Goal: Task Accomplishment & Management: Complete application form

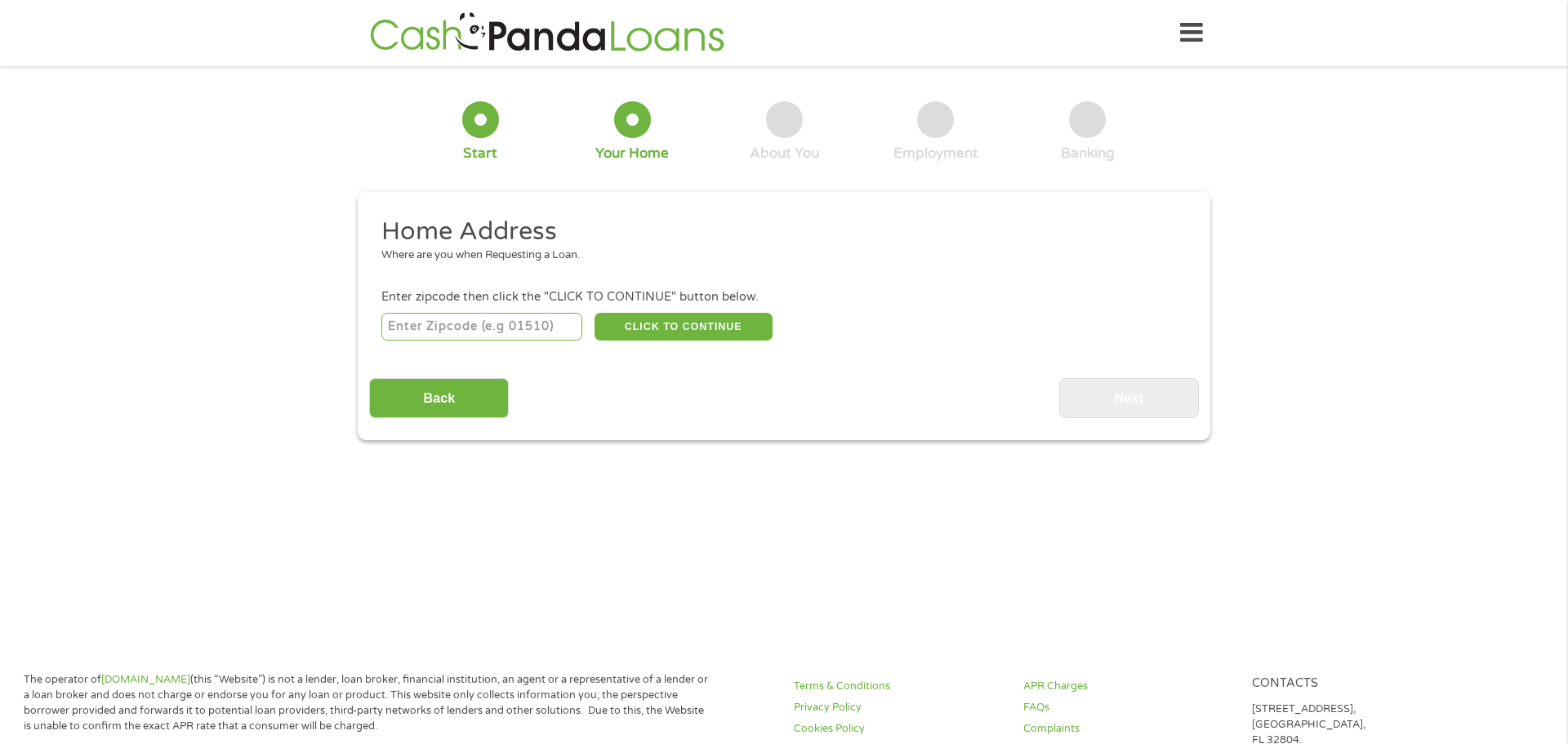
click at [508, 329] on input "number" at bounding box center [482, 327] width 202 height 28
type input "07508"
click at [706, 324] on button "CLICK TO CONTINUE" at bounding box center [684, 327] width 178 height 28
type input "07508"
type input "Haledon"
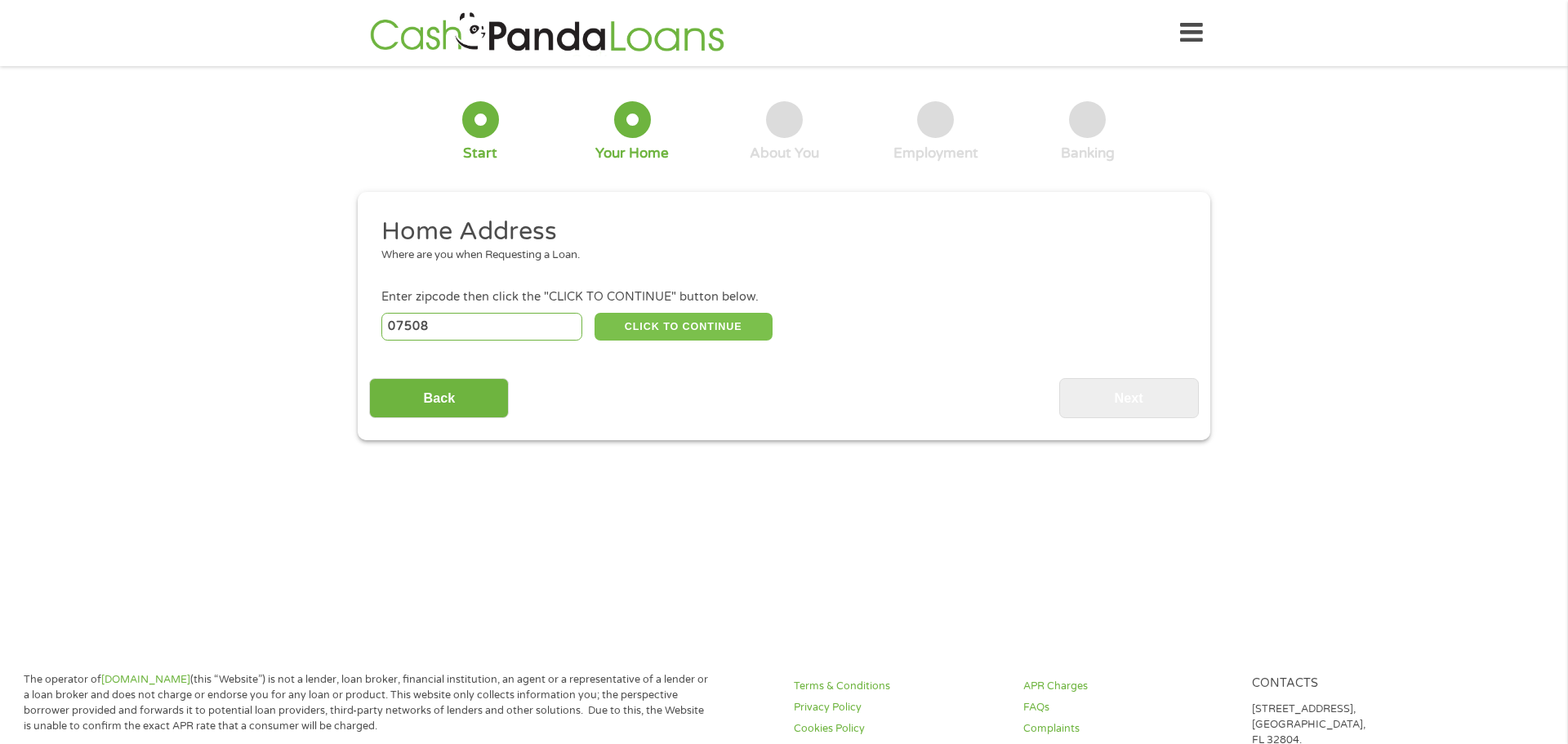
select select "[US_STATE]"
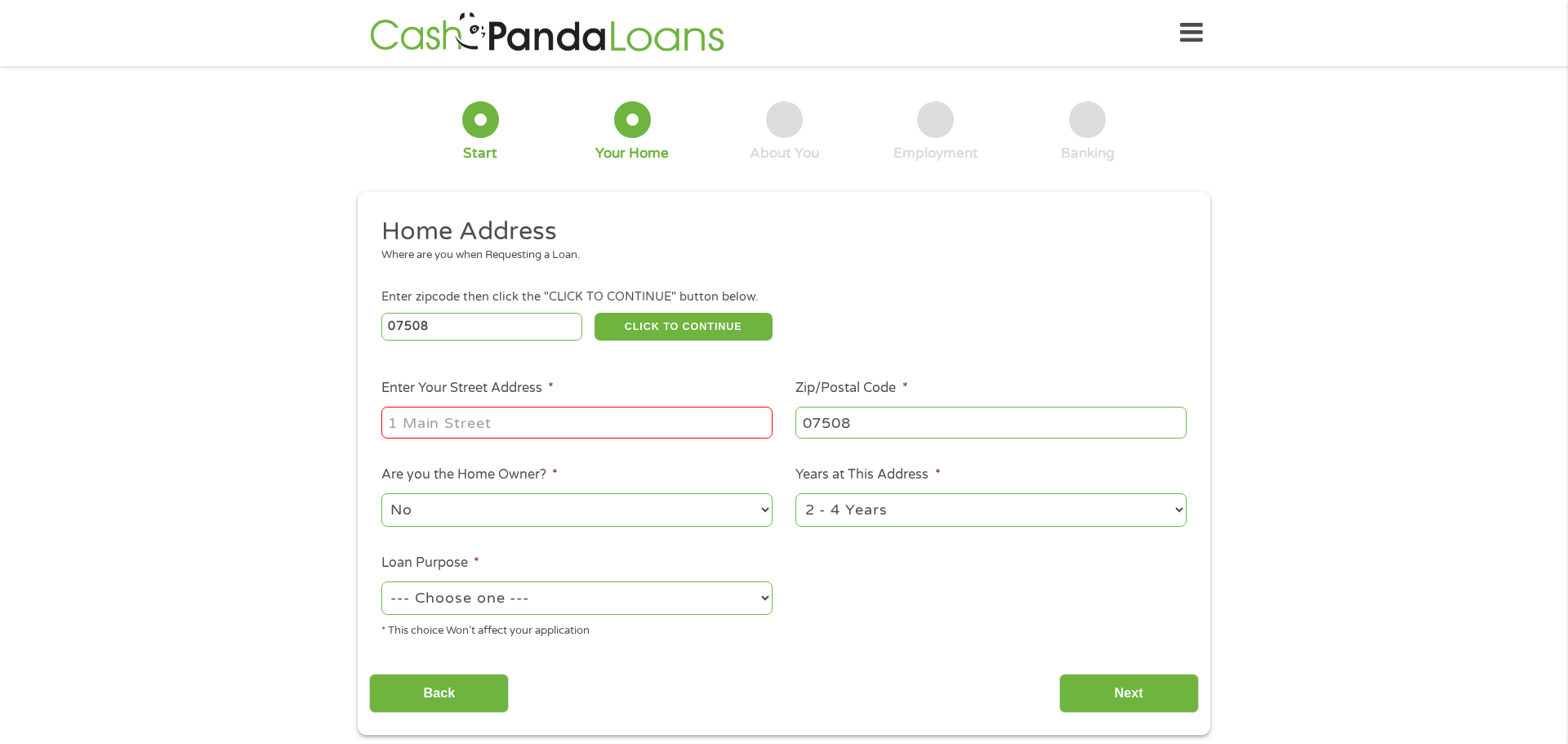
click at [543, 427] on input "Enter Your Street Address *" at bounding box center [576, 422] width 392 height 31
type input "[STREET_ADDRESS][PERSON_NAME]"
click at [567, 520] on select "No Yes" at bounding box center [576, 510] width 392 height 34
click at [891, 504] on select "1 Year or less 1 - 2 Years 2 - 4 Years Over 4 Years" at bounding box center [991, 510] width 392 height 34
select select "60months"
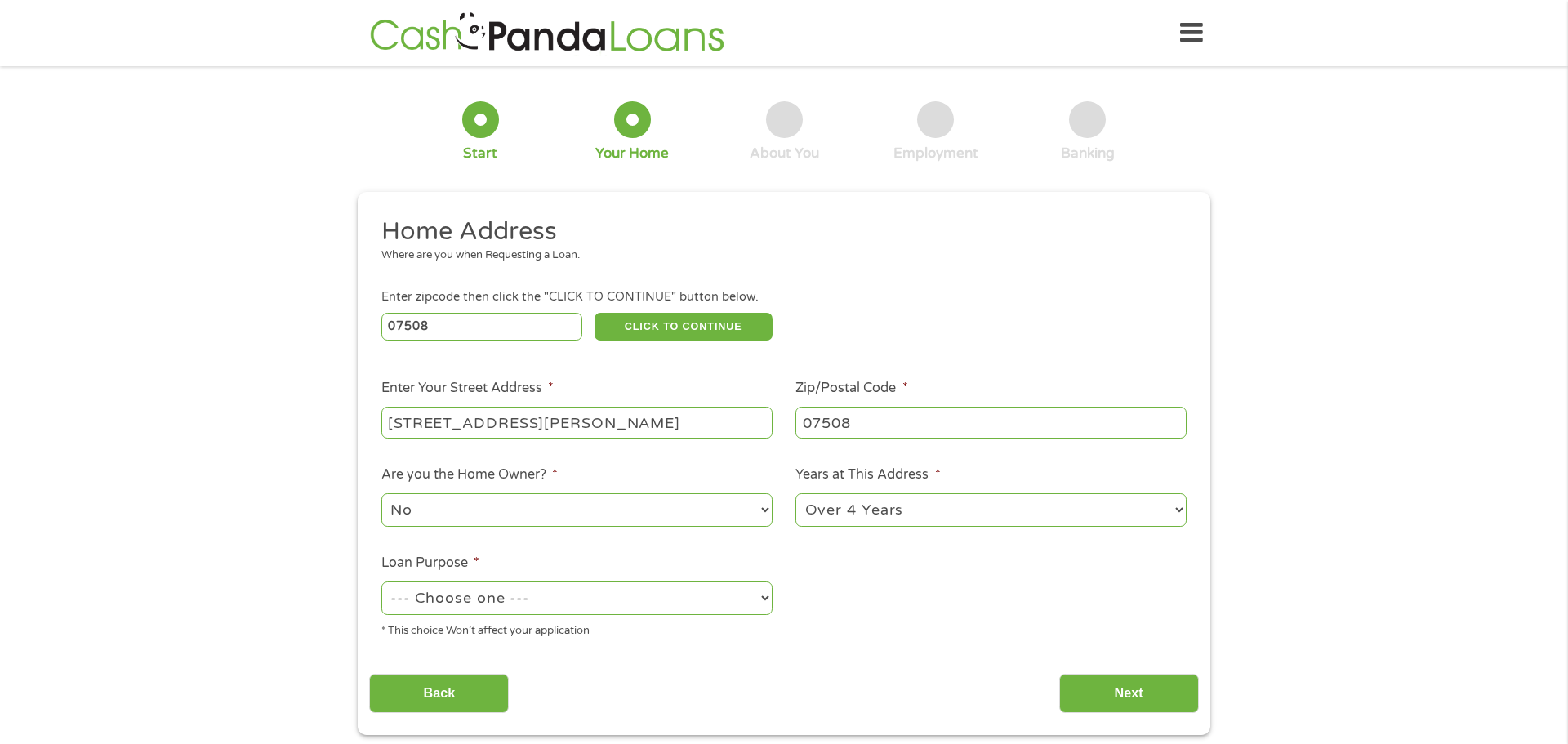
click at [795, 495] on select "1 Year or less 1 - 2 Years 2 - 4 Years Over 4 Years" at bounding box center [991, 510] width 392 height 34
click at [880, 600] on ul "Home Address Where are you when Requesting a Loan. Enter zipcode then click the…" at bounding box center [783, 434] width 829 height 437
click at [635, 602] on select "--- Choose one --- Pay Bills Debt Consolidation Home Improvement Major Purchase…" at bounding box center [576, 598] width 392 height 34
select select "medicalexpenses"
click at [381, 583] on select "--- Choose one --- Pay Bills Debt Consolidation Home Improvement Major Purchase…" at bounding box center [576, 598] width 392 height 34
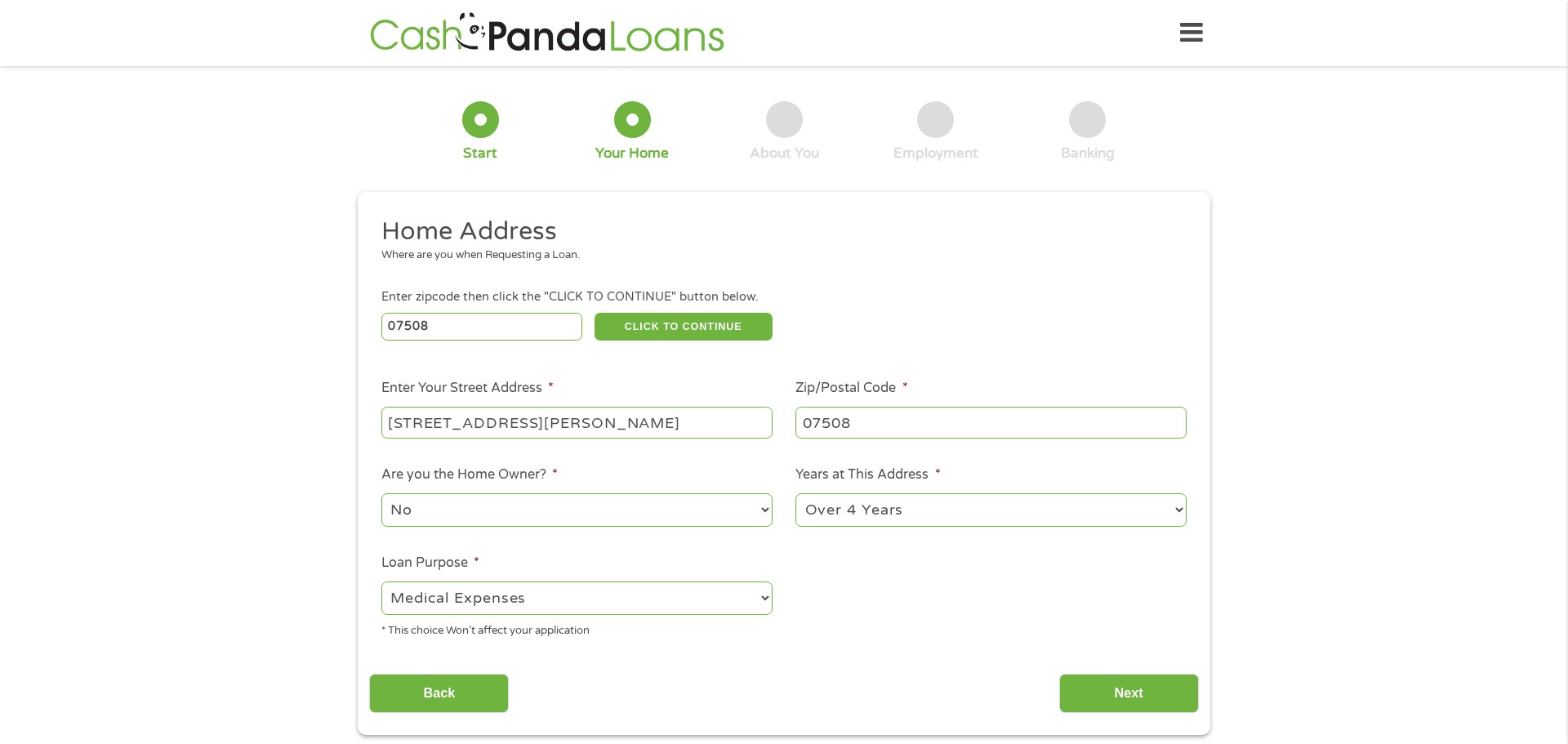
click at [844, 581] on ul "Home Address Where are you when Requesting a Loan. Enter zipcode then click the…" at bounding box center [783, 434] width 829 height 437
click at [1090, 684] on input "Next" at bounding box center [1129, 694] width 140 height 40
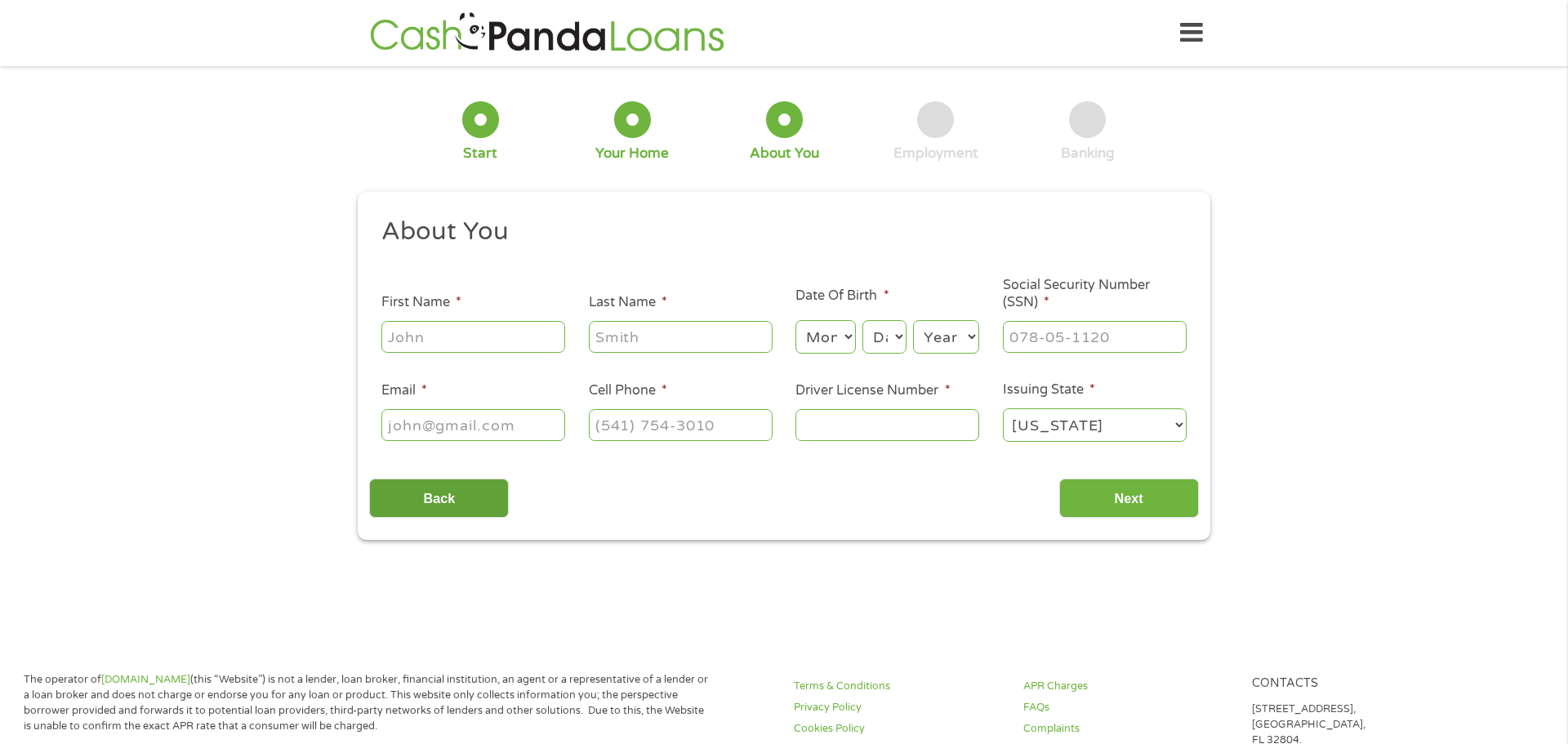
click at [430, 515] on input "Back" at bounding box center [438, 499] width 140 height 40
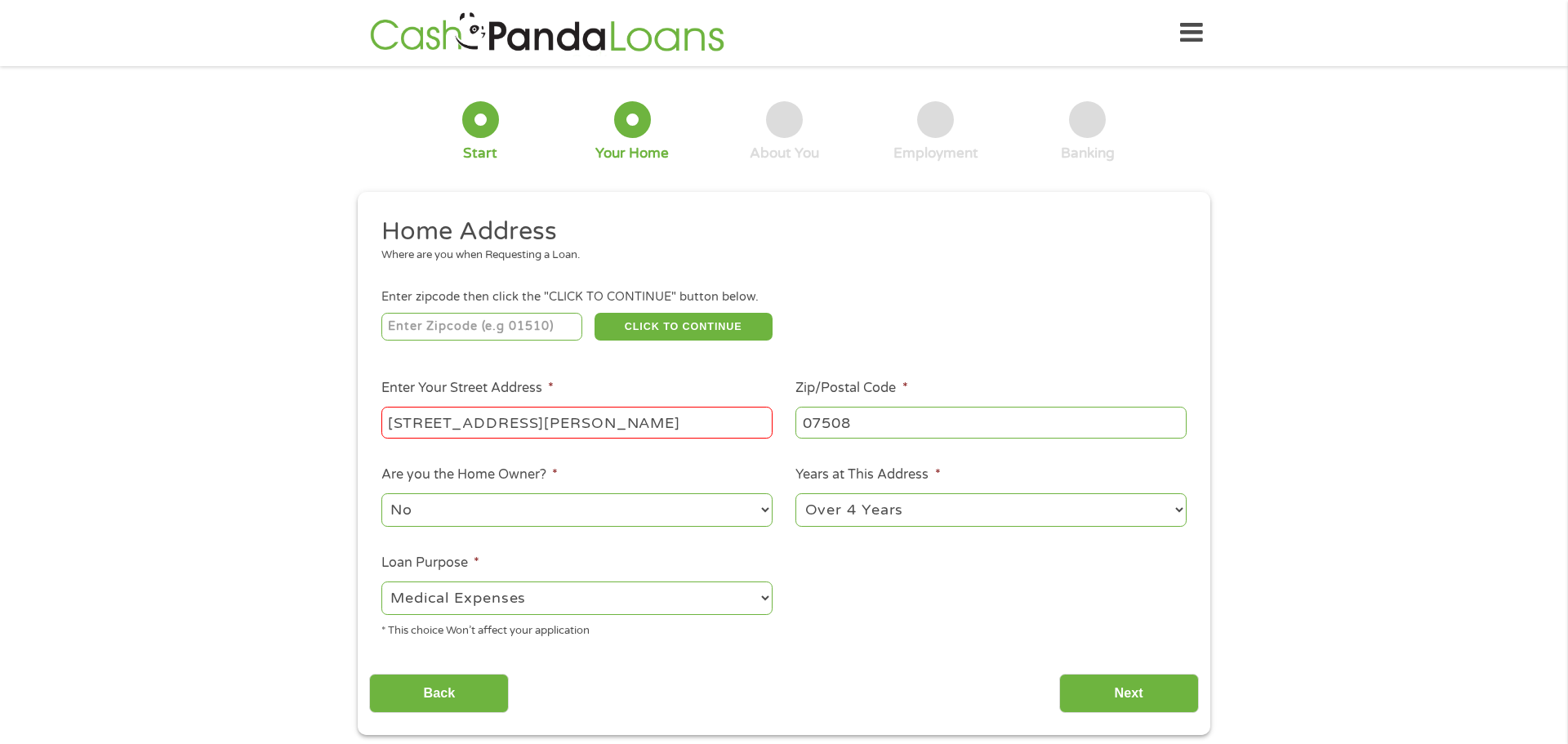
click at [546, 587] on select "--- Choose one --- Pay Bills Debt Consolidation Home Improvement Major Purchase…" at bounding box center [576, 598] width 392 height 34
select select "paybills"
click at [381, 583] on select "--- Choose one --- Pay Bills Debt Consolidation Home Improvement Major Purchase…" at bounding box center [576, 598] width 392 height 34
click at [505, 333] on input "number" at bounding box center [482, 327] width 202 height 28
type input "07508"
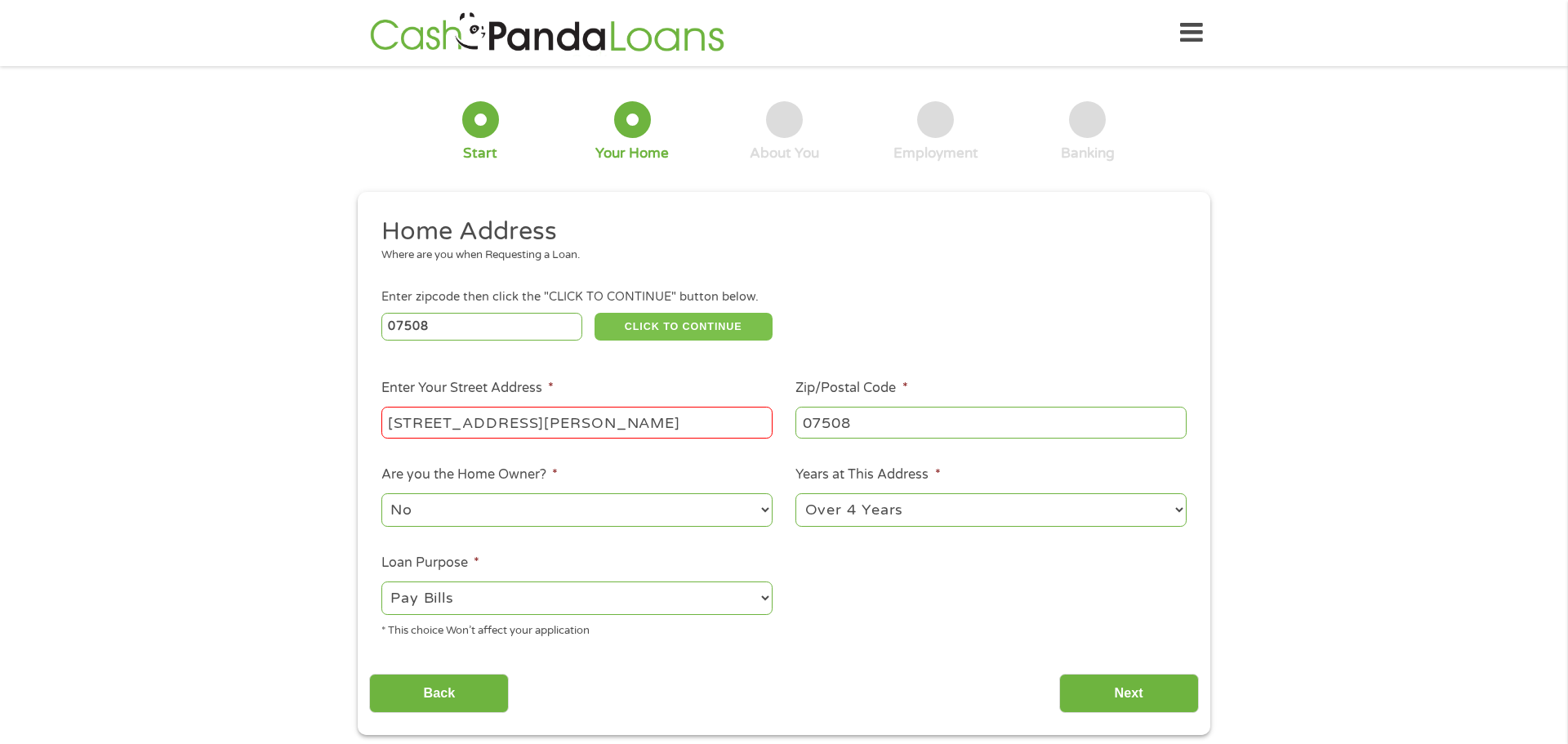
click at [681, 318] on button "CLICK TO CONTINUE" at bounding box center [684, 327] width 178 height 28
click at [679, 332] on button "CLICK TO CONTINUE" at bounding box center [684, 327] width 178 height 28
click at [1066, 691] on input "Next" at bounding box center [1129, 694] width 140 height 40
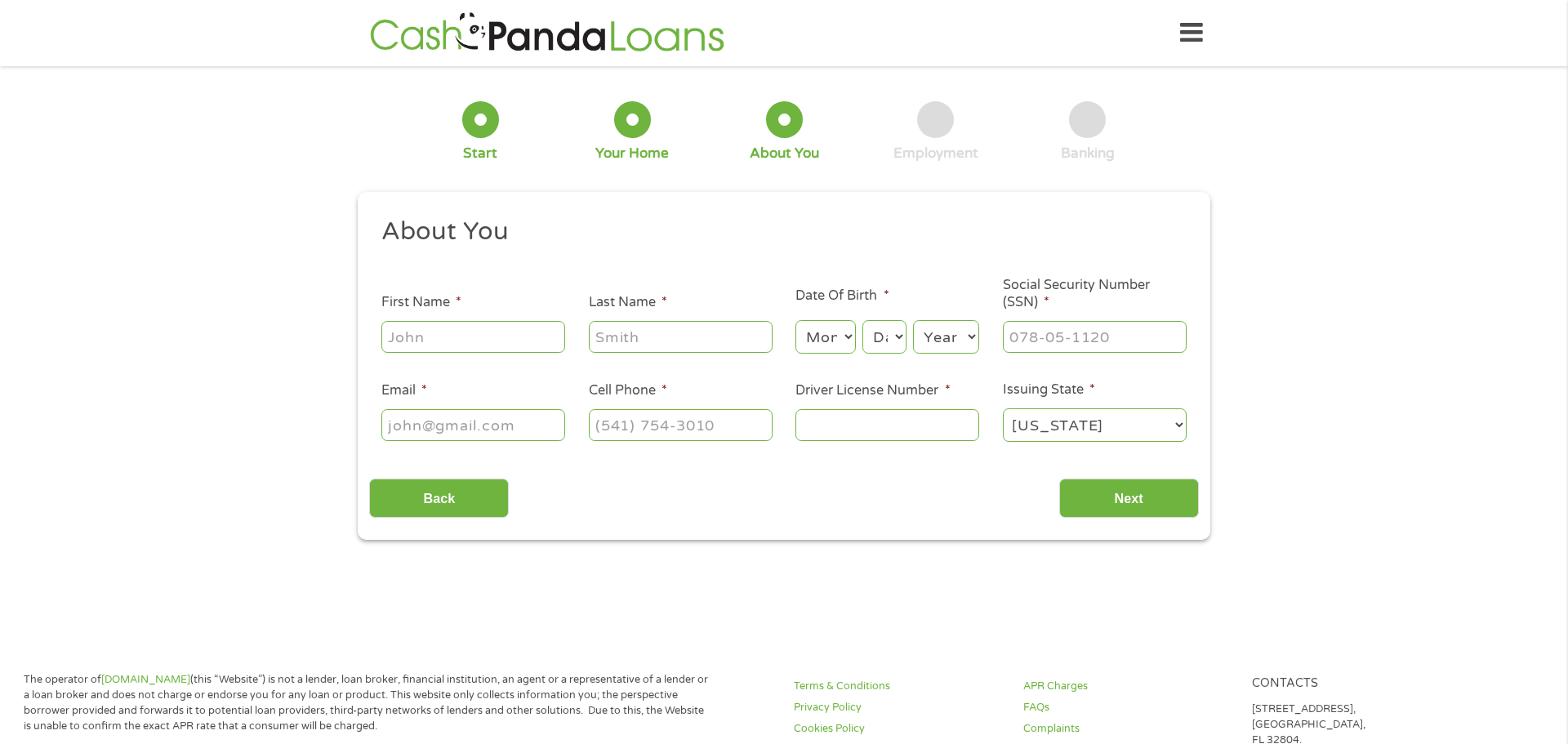
click at [498, 330] on input "First Name *" at bounding box center [473, 336] width 184 height 31
type input "[PERSON_NAME]"
type input "Oriol"
type input "[EMAIL_ADDRESS][DOMAIN_NAME]"
type input "[PHONE_NUMBER]"
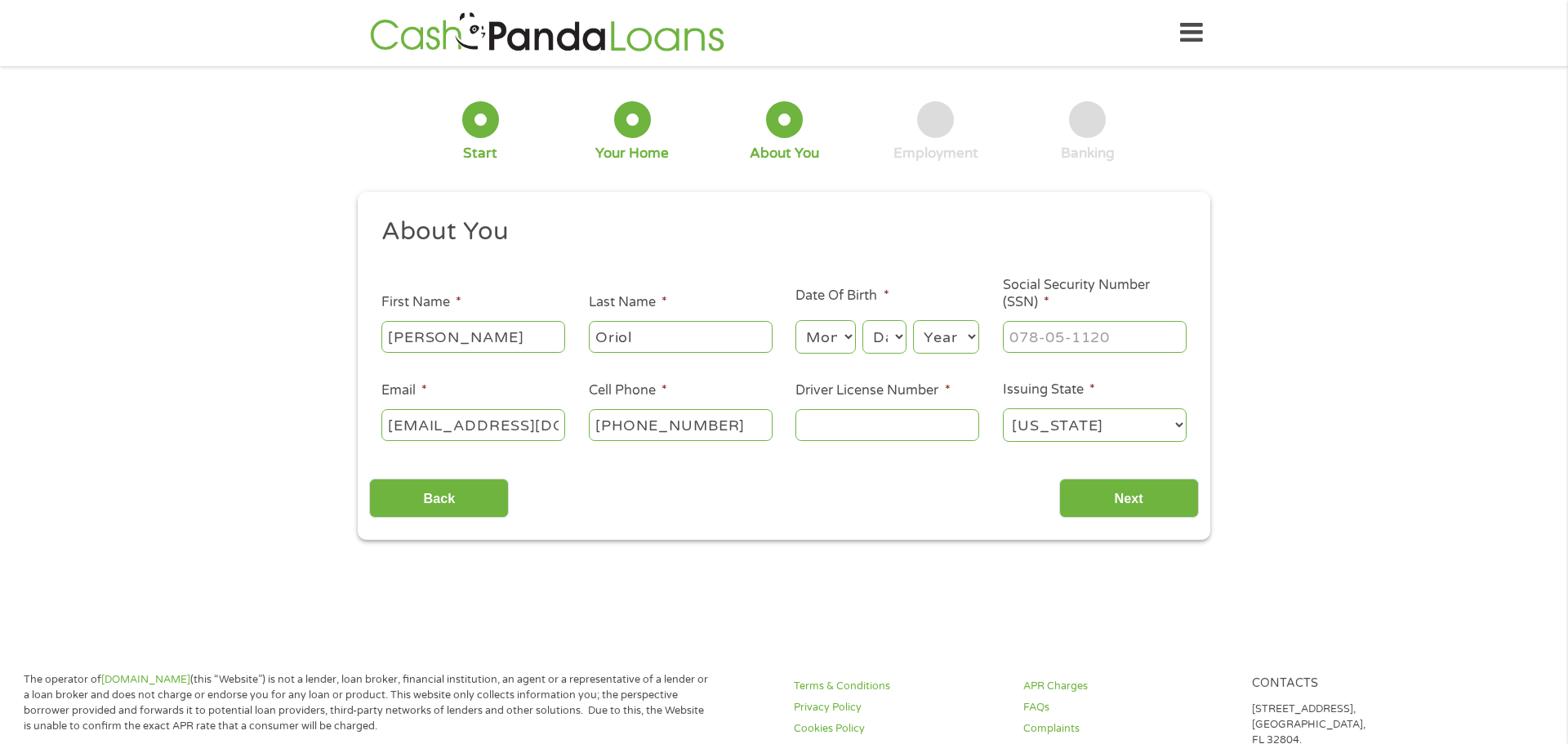
click at [835, 336] on select "Month 1 2 3 4 5 6 7 8 9 10 11 12" at bounding box center [825, 337] width 60 height 34
select select "12"
click at [795, 320] on select "Month 1 2 3 4 5 6 7 8 9 10 11 12" at bounding box center [825, 337] width 60 height 34
click at [884, 342] on select "Day 1 2 3 4 5 6 7 8 9 10 11 12 13 14 15 16 17 18 19 20 21 22 23 24 25 26 27 28 …" at bounding box center [884, 337] width 44 height 34
select select "14"
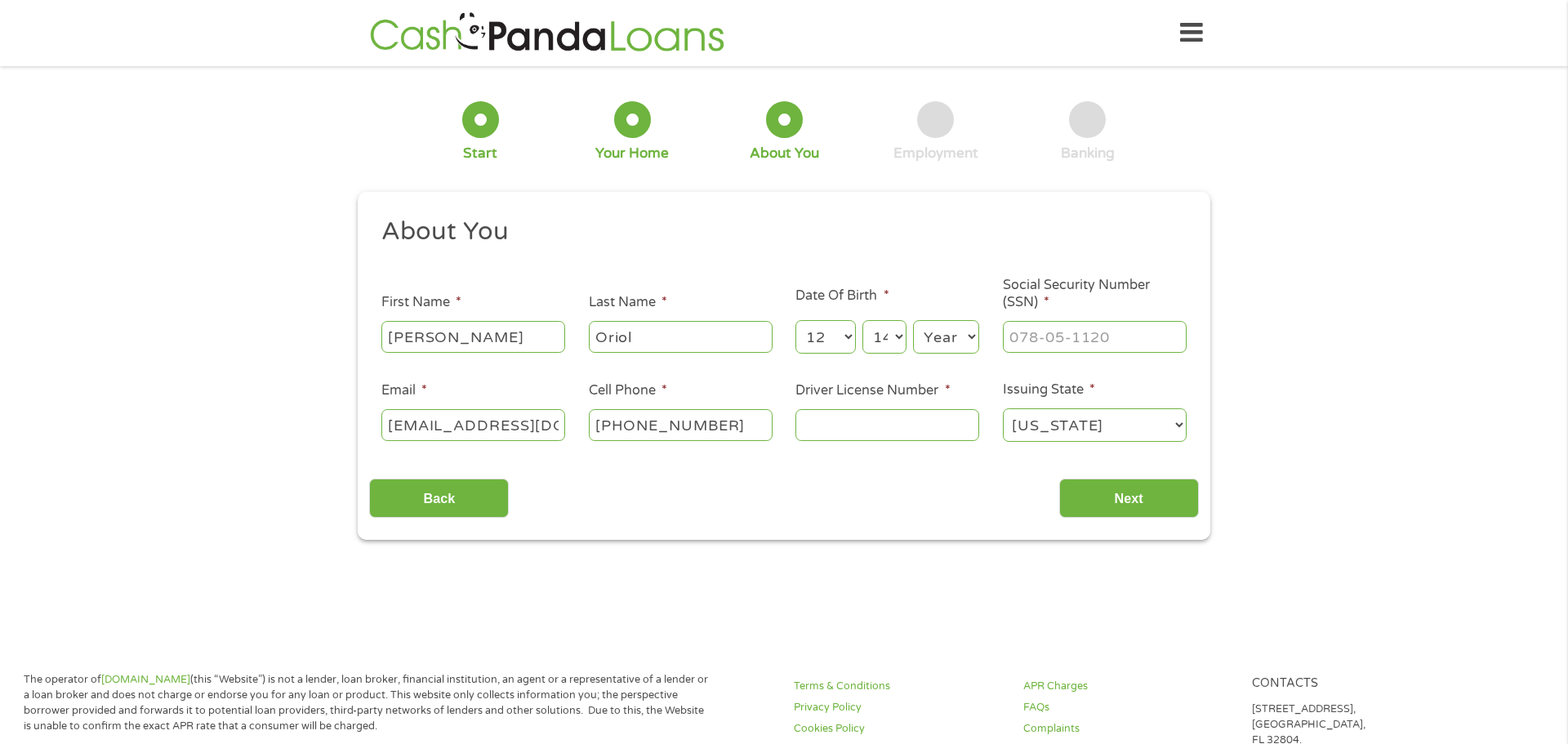
click at [863, 320] on select "Day 1 2 3 4 5 6 7 8 9 10 11 12 13 14 15 16 17 18 19 20 21 22 23 24 25 26 27 28 …" at bounding box center [884, 337] width 44 height 34
click at [941, 321] on div "Year Year [DATE] 2006 2005 2004 2003 2002 2001 2000 1999 1998 1997 1996 1995 19…" at bounding box center [946, 337] width 66 height 39
click at [944, 333] on select "Year [DATE] 2006 2005 2004 2003 2002 2001 2000 1999 1998 1997 1996 1995 1994 19…" at bounding box center [946, 337] width 66 height 34
select select "1999"
click at [914, 320] on select "Year [DATE] 2006 2005 2004 2003 2002 2001 2000 1999 1998 1997 1996 1995 1994 19…" at bounding box center [946, 337] width 66 height 34
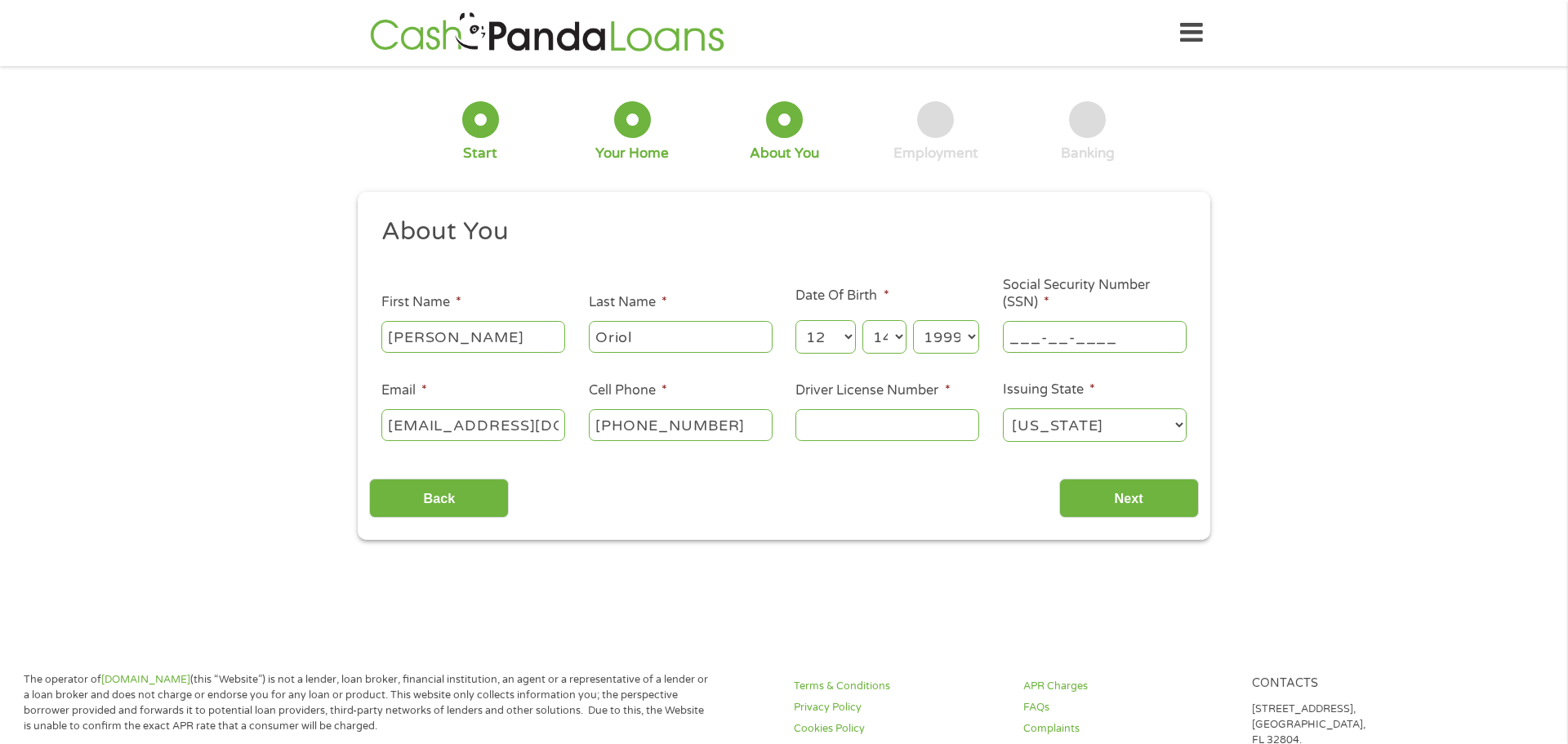
click at [1043, 342] on input "___-__-____" at bounding box center [1095, 336] width 184 height 31
type input "124-90-6676"
click at [863, 433] on input "Driver License Number *" at bounding box center [887, 425] width 184 height 31
type input "O74356560012991"
click at [1116, 488] on input "Next" at bounding box center [1129, 499] width 140 height 40
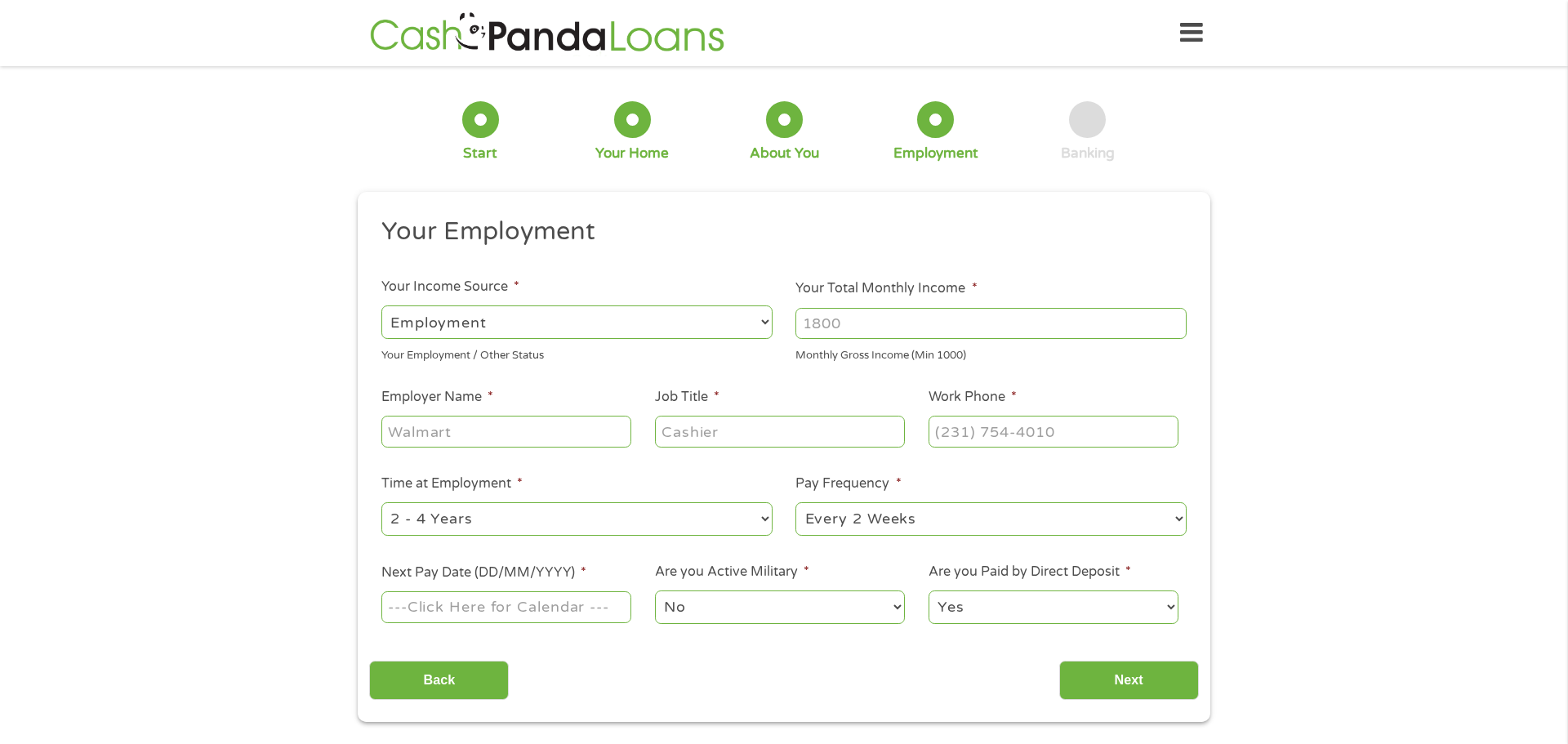
click at [492, 431] on input "Employer Name *" at bounding box center [506, 431] width 250 height 31
type input "Hackensack Meridian Health"
click at [728, 441] on input "Job Title *" at bounding box center [780, 431] width 250 height 31
type input "Clerical Associates"
click at [973, 430] on input "(___) ___-____" at bounding box center [1053, 431] width 250 height 31
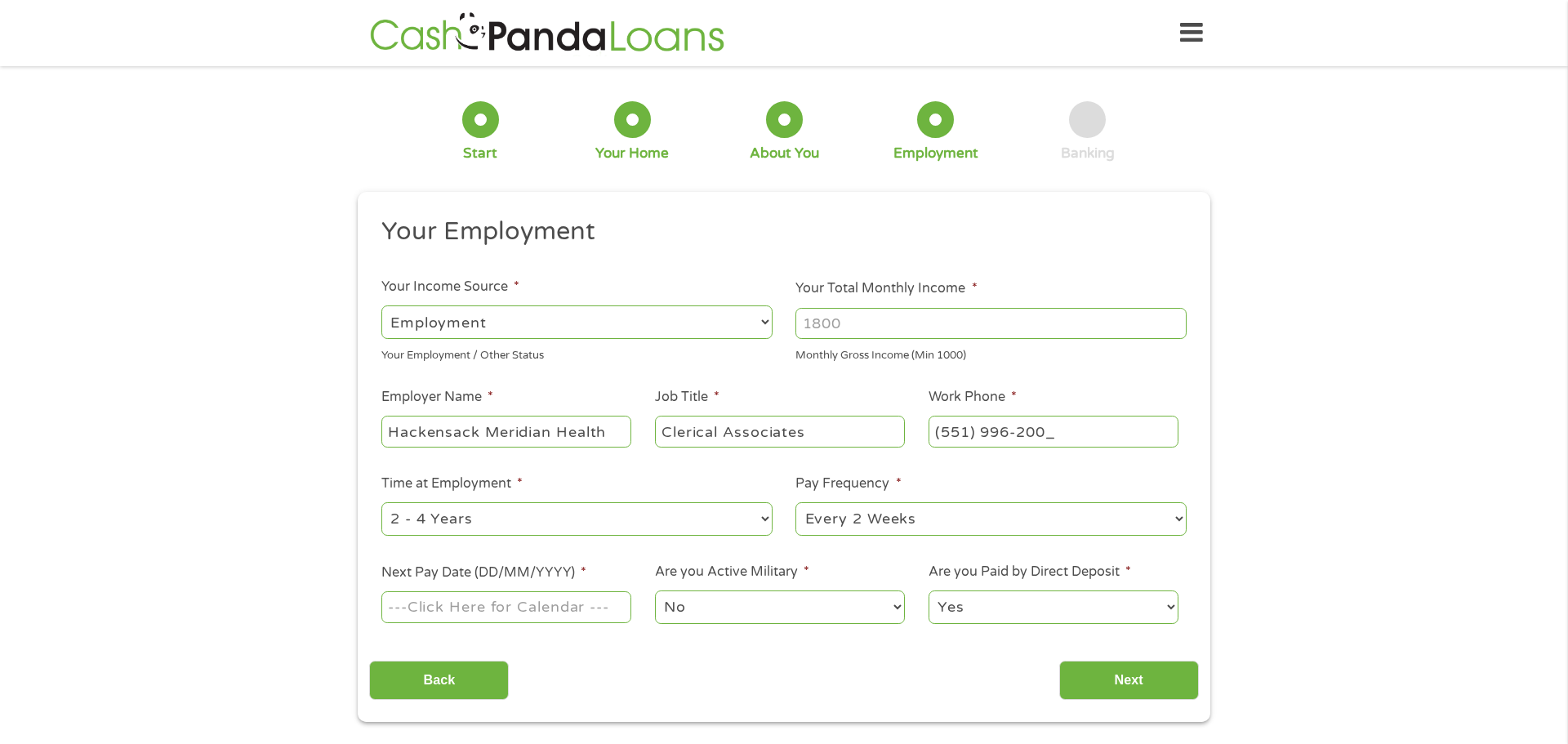
type input "[PHONE_NUMBER]"
click at [669, 514] on select "--- Choose one --- 1 Year or less 1 - 2 Years 2 - 4 Years Over 4 Years" at bounding box center [576, 519] width 392 height 34
select select "60months"
click at [381, 503] on select "--- Choose one --- 1 Year or less 1 - 2 Years 2 - 4 Years Over 4 Years" at bounding box center [576, 519] width 392 height 34
click at [869, 516] on select "--- Choose one --- Every 2 Weeks Every Week Monthly Semi-Monthly" at bounding box center [991, 519] width 392 height 34
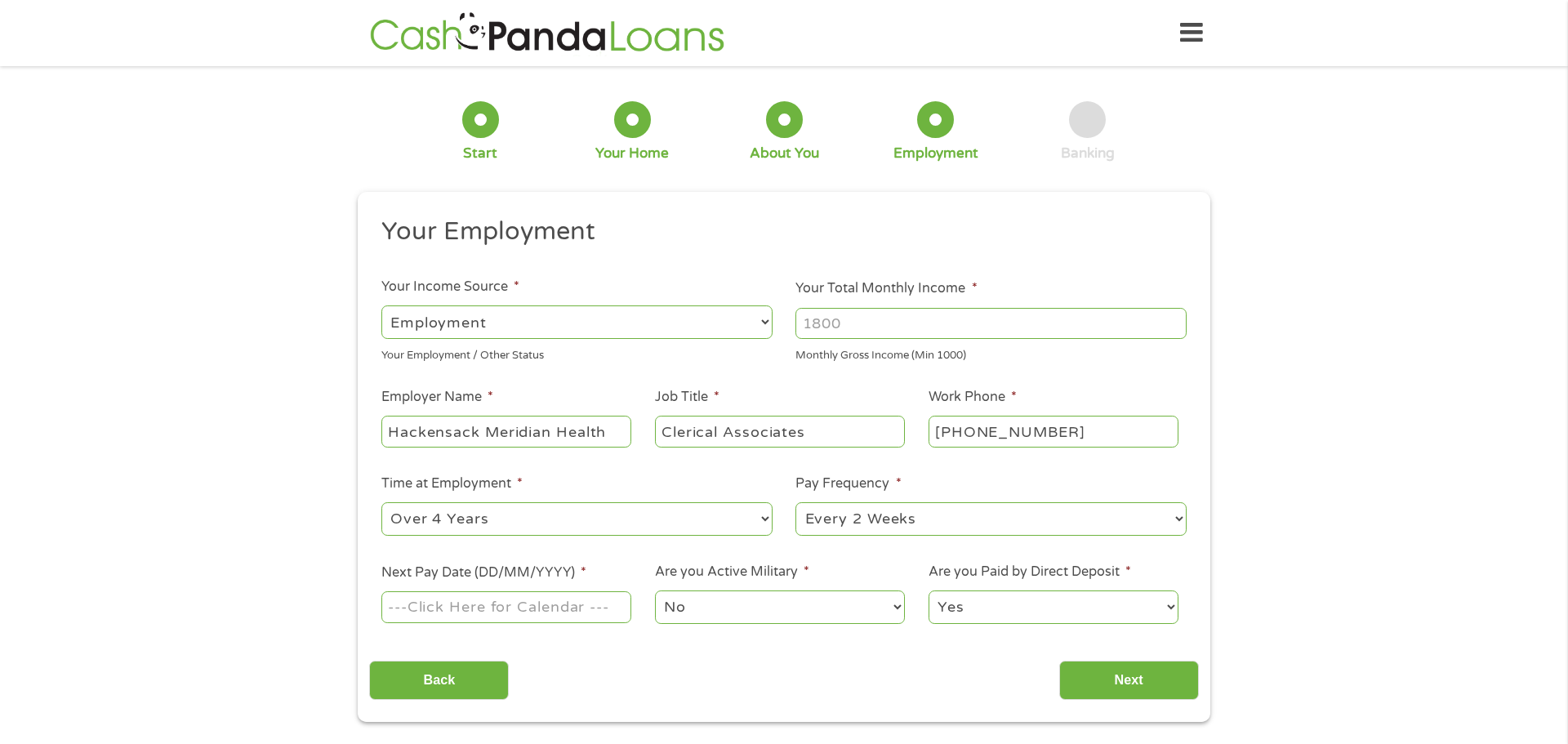
click at [795, 503] on select "--- Choose one --- Every 2 Weeks Every Week Monthly Semi-Monthly" at bounding box center [991, 519] width 392 height 34
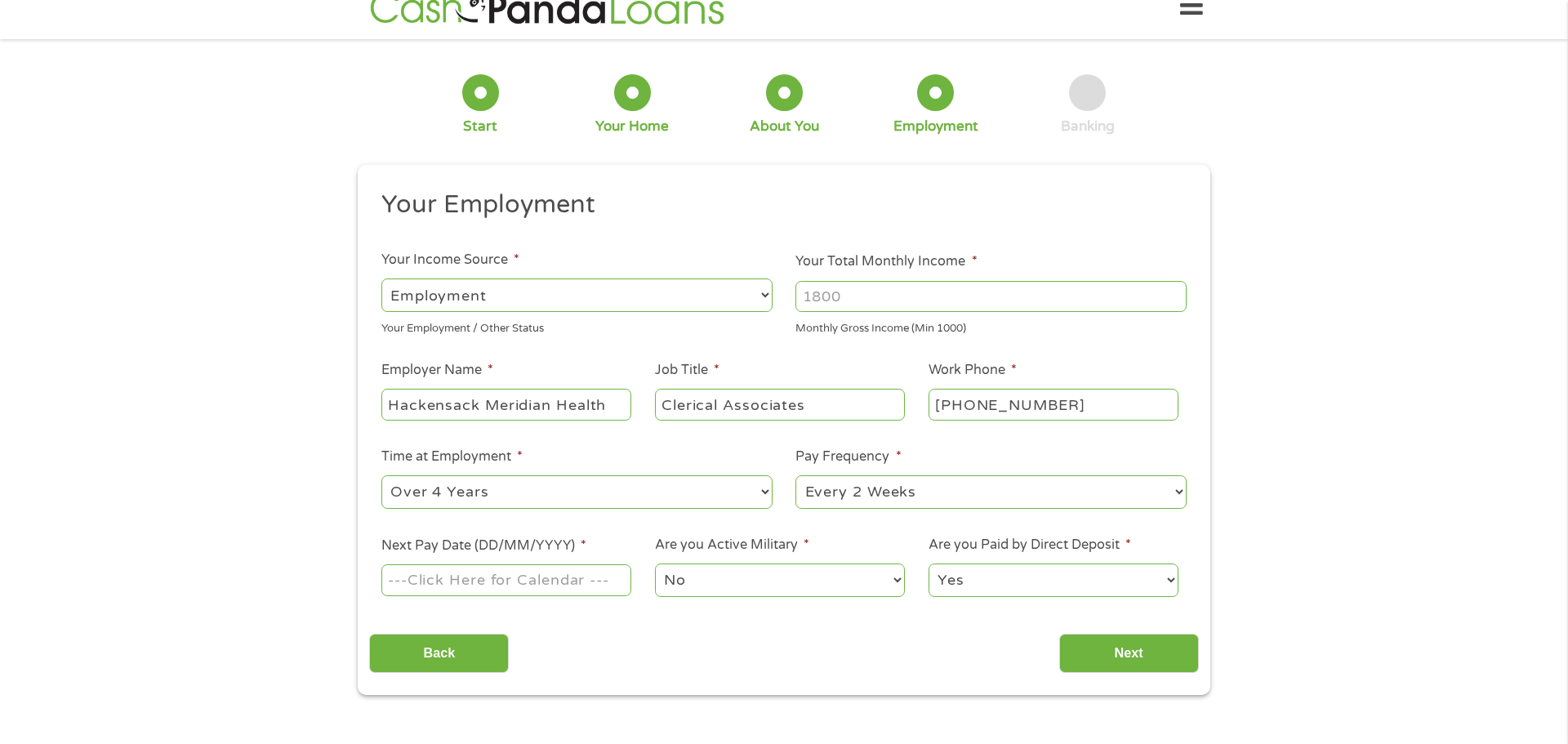
scroll to position [48, 0]
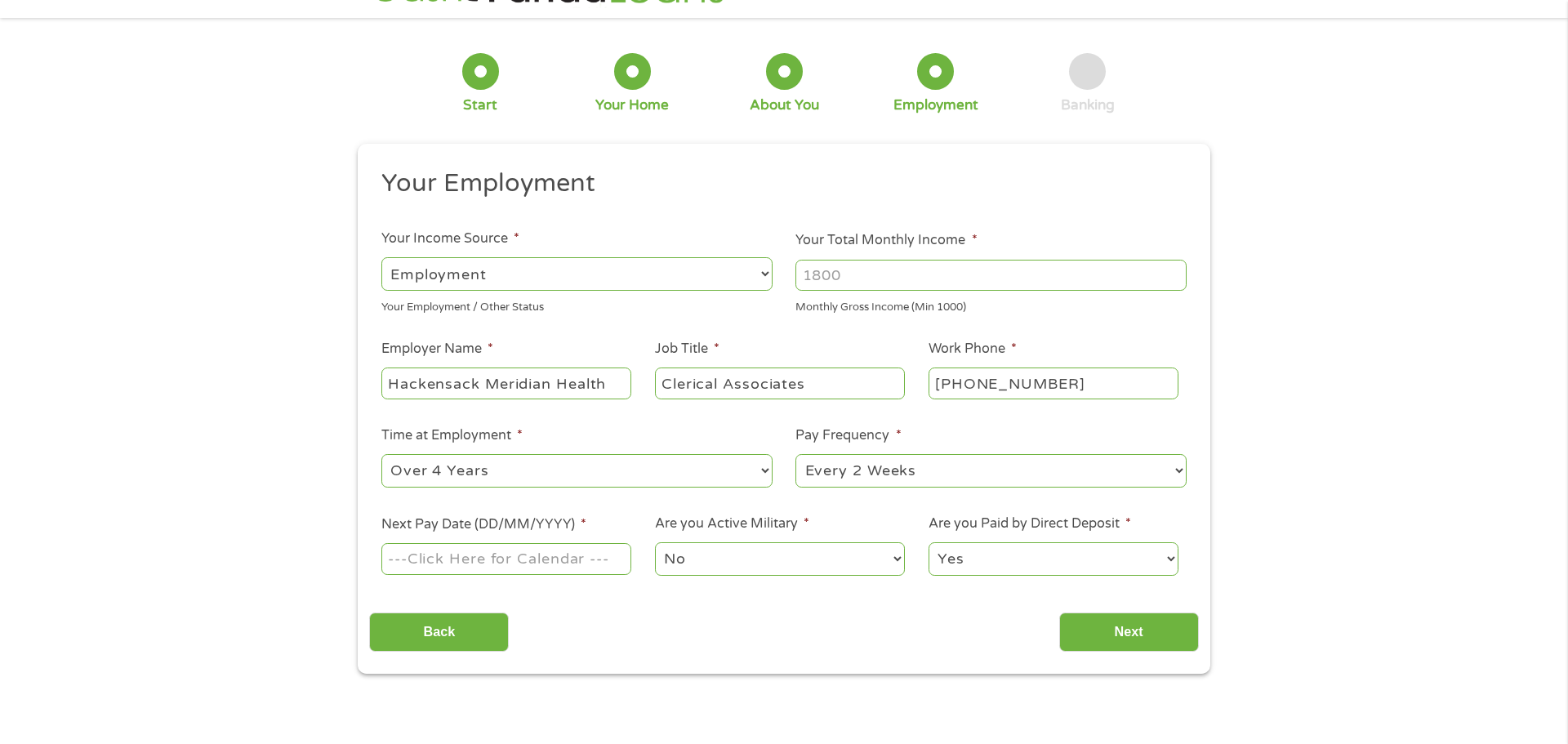
click at [552, 565] on input "Next Pay Date (DD/MM/YYYY) *" at bounding box center [506, 558] width 250 height 31
type input "[DATE]"
click at [746, 566] on select "No Yes" at bounding box center [780, 560] width 250 height 34
click at [655, 543] on select "No Yes" at bounding box center [780, 560] width 250 height 34
click at [1092, 632] on input "Next" at bounding box center [1129, 632] width 140 height 40
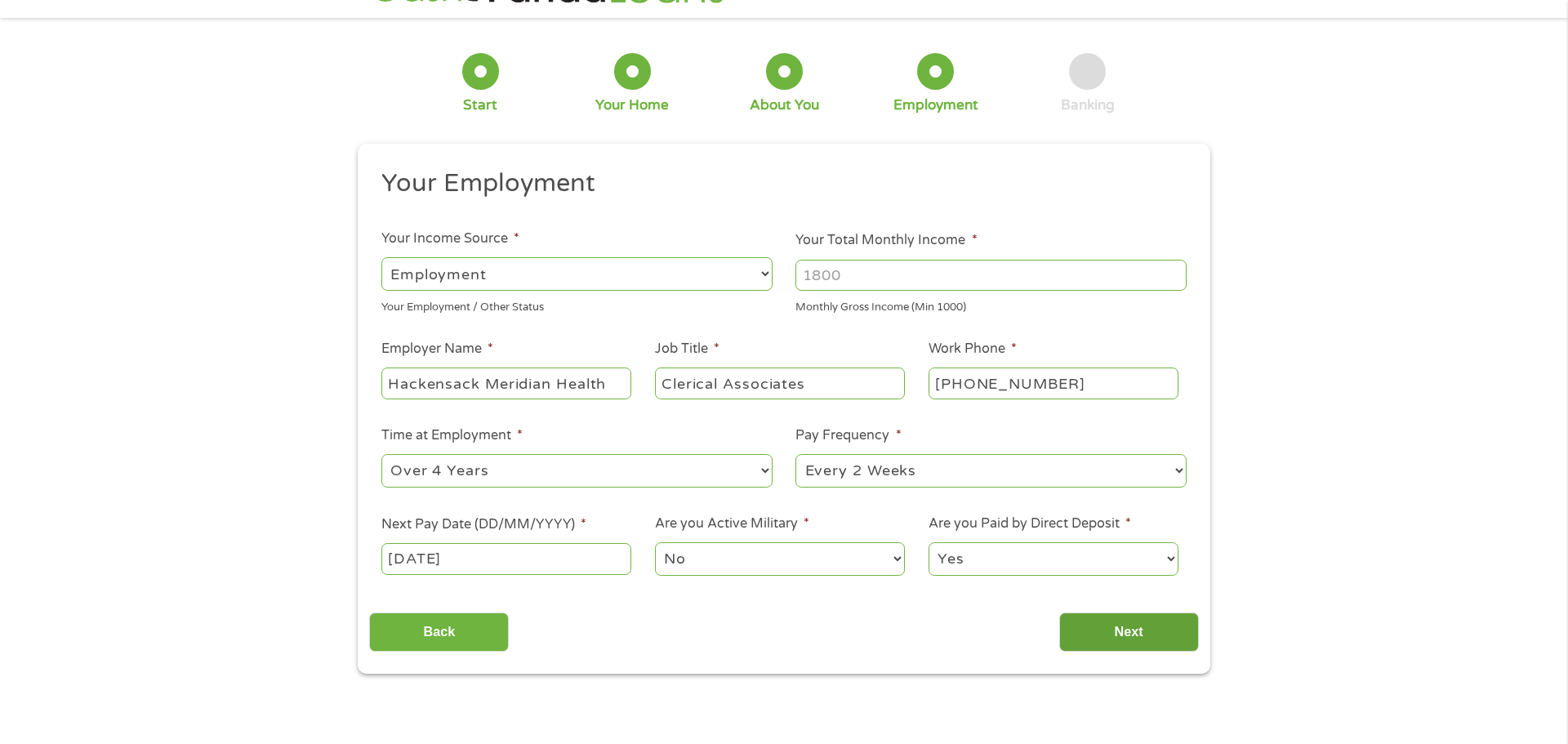
scroll to position [0, 0]
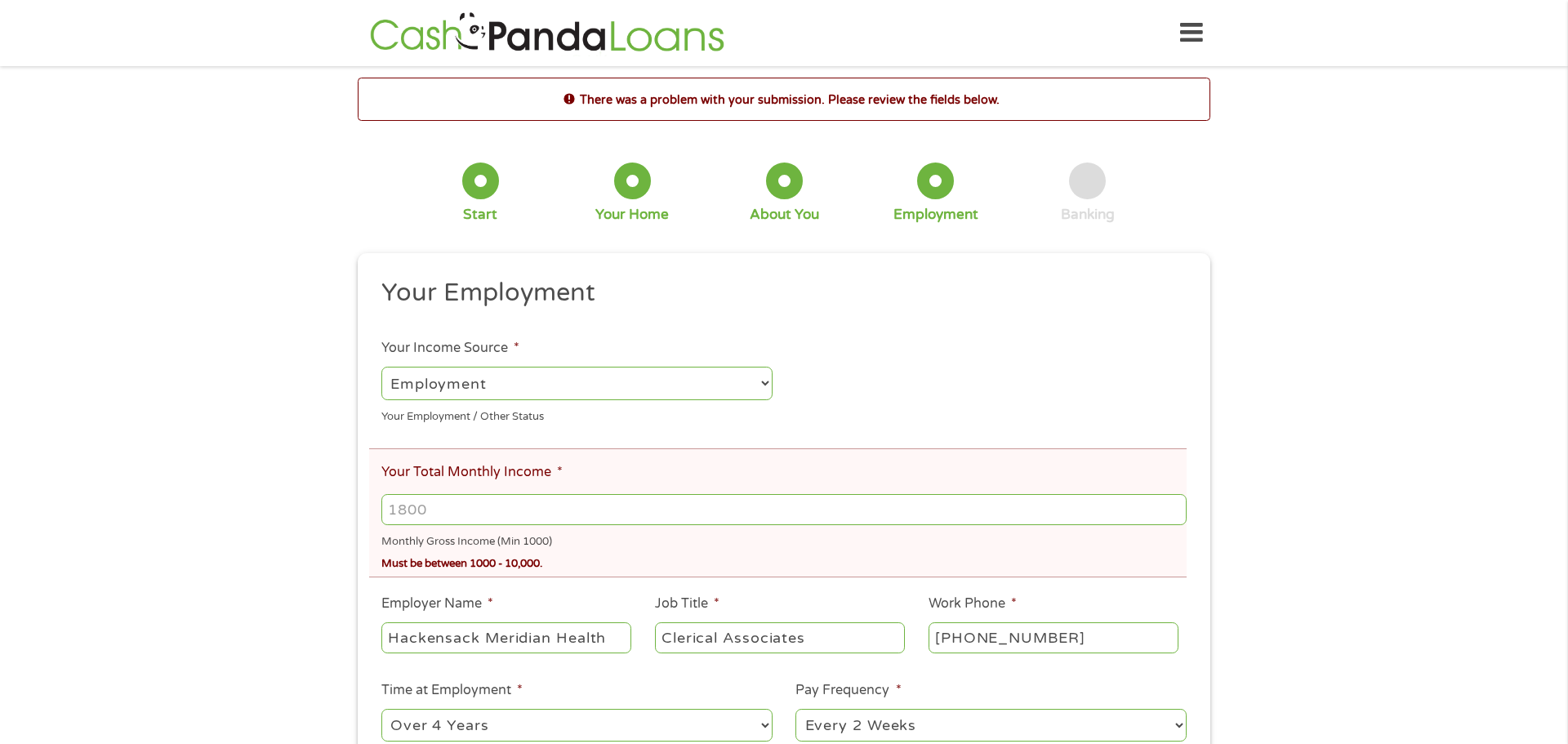
click at [699, 519] on input "Your Total Monthly Income *" at bounding box center [784, 509] width 806 height 31
click at [499, 509] on input "Your Total Monthly Income *" at bounding box center [784, 509] width 806 height 31
type input "4857.44"
click at [1299, 384] on div "There was a problem with your submission. Please review the fields below. 1 Sta…" at bounding box center [784, 504] width 1568 height 851
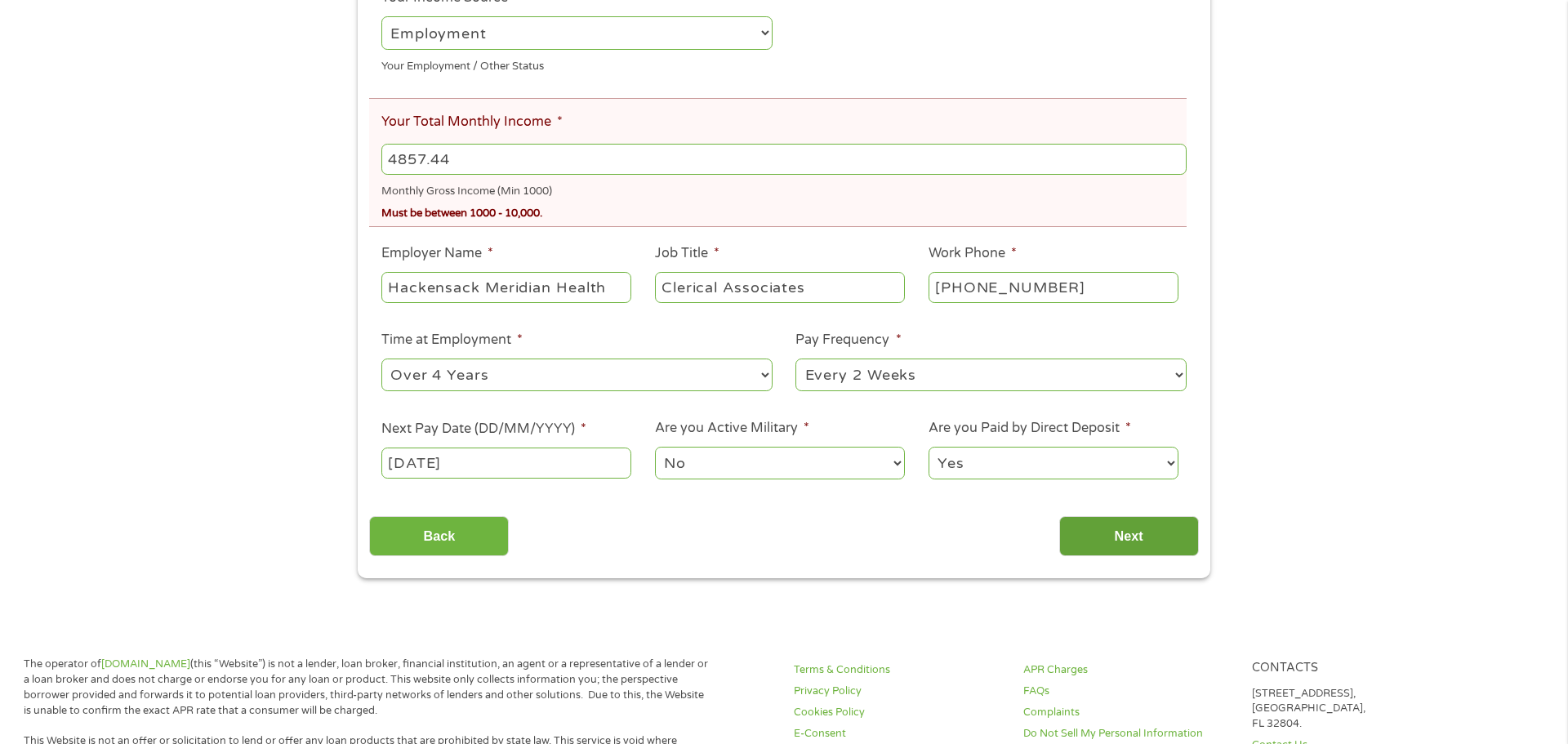
scroll to position [355, 0]
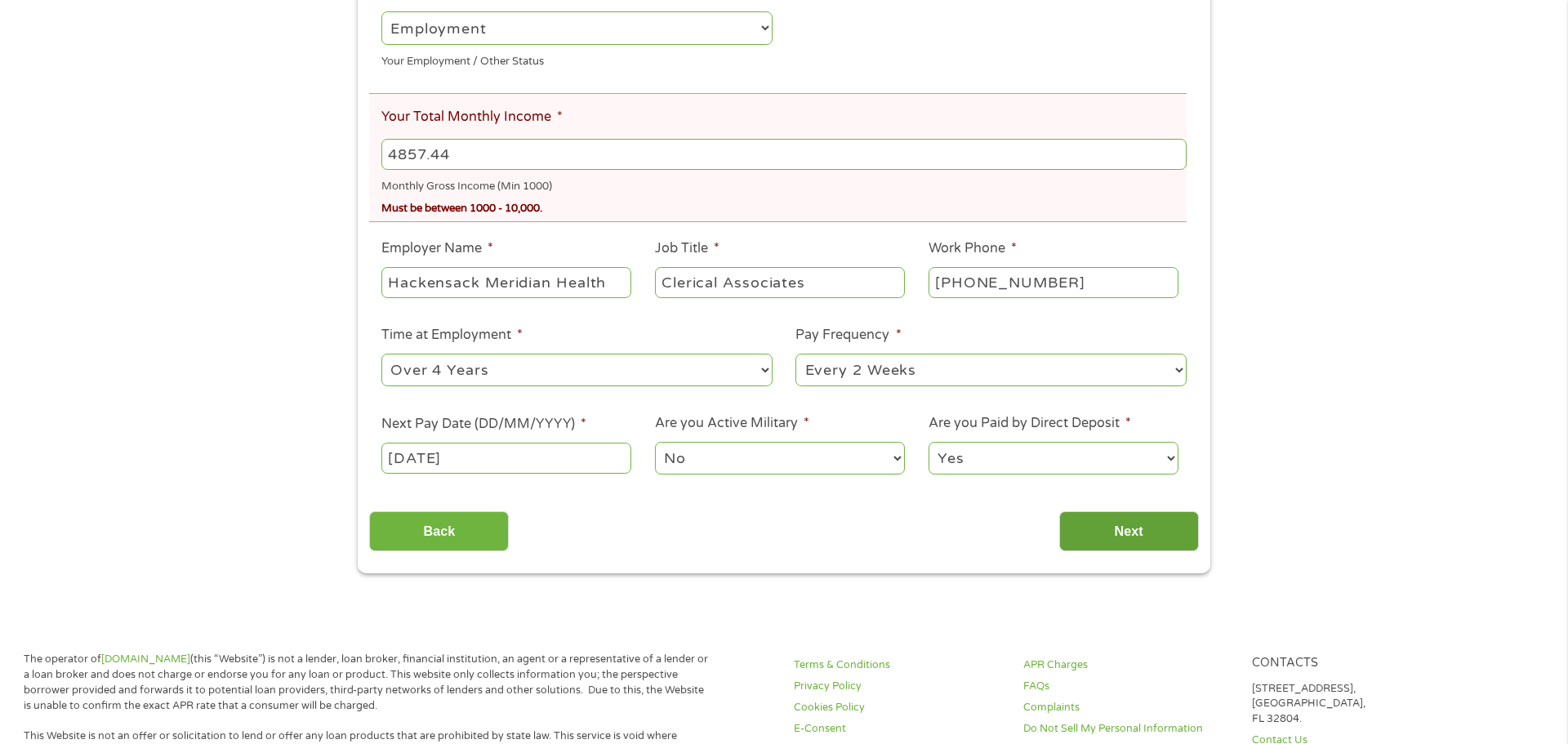
click at [1150, 523] on input "Next" at bounding box center [1129, 532] width 140 height 40
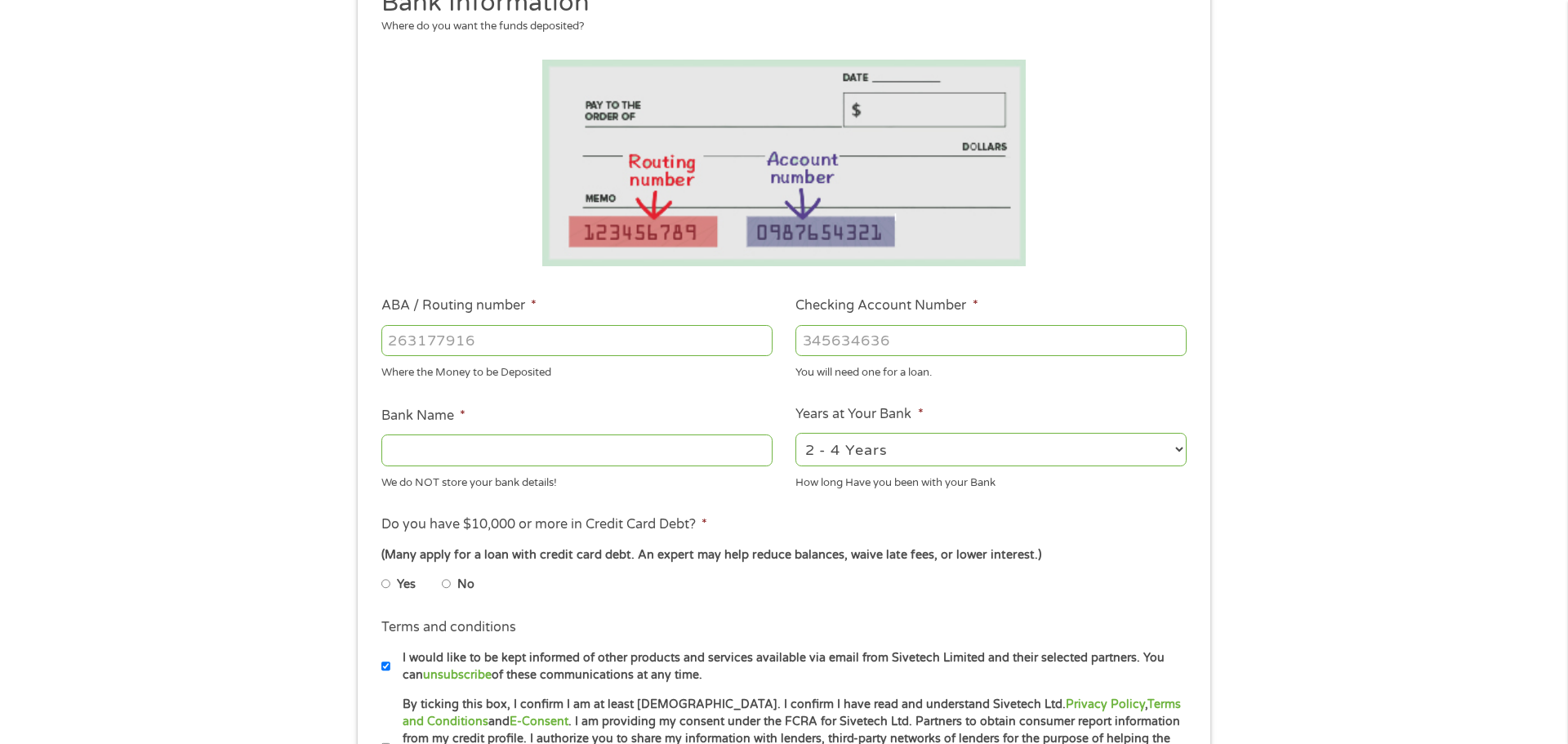
scroll to position [233, 0]
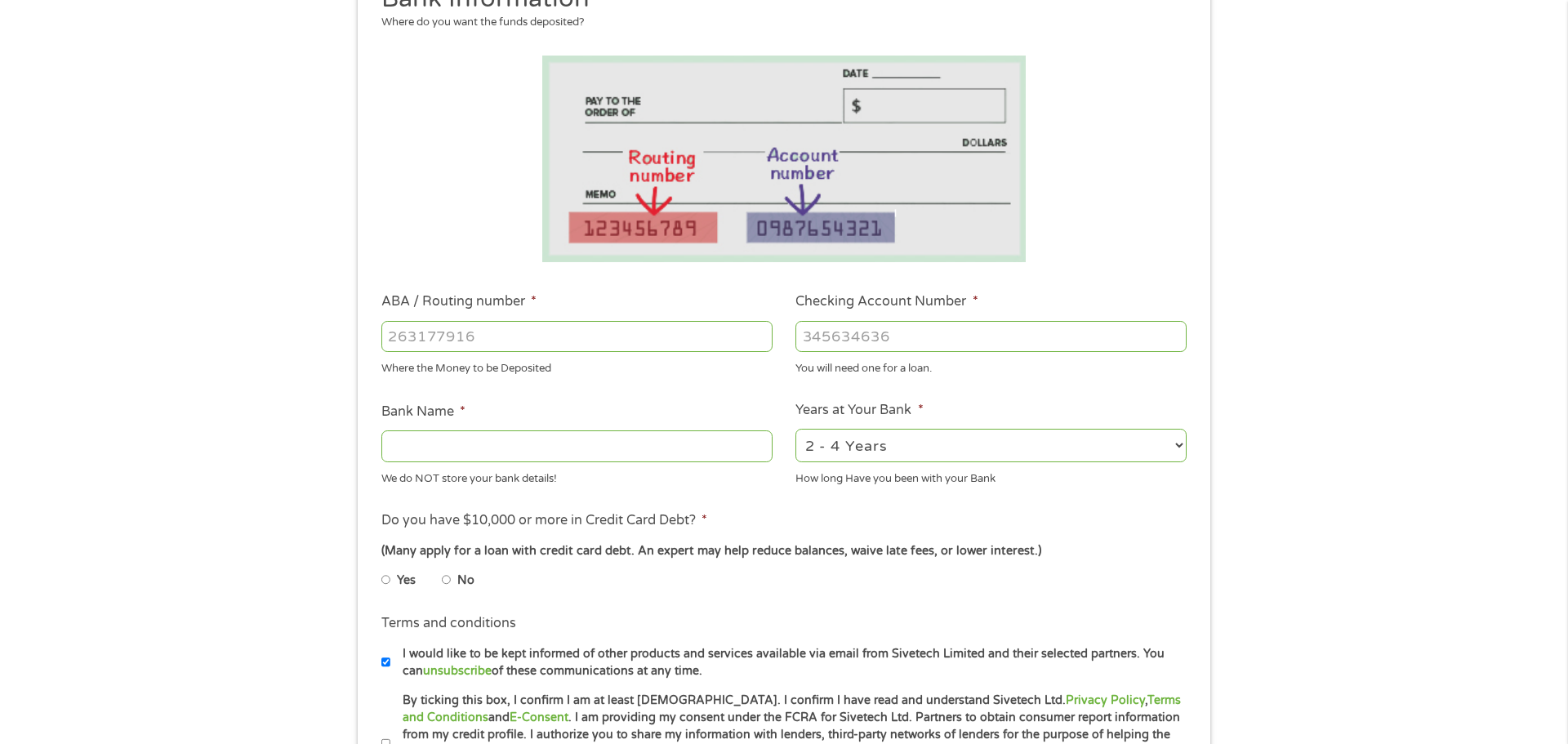
click at [500, 331] on input "ABA / Routing number *" at bounding box center [576, 336] width 392 height 31
click at [548, 357] on div "Where the Money to be Deposited" at bounding box center [576, 365] width 392 height 22
click at [534, 330] on input "ABA / Routing number *" at bounding box center [576, 336] width 392 height 31
type input "021000021"
type input "JPMORGAN CHASE BANK"
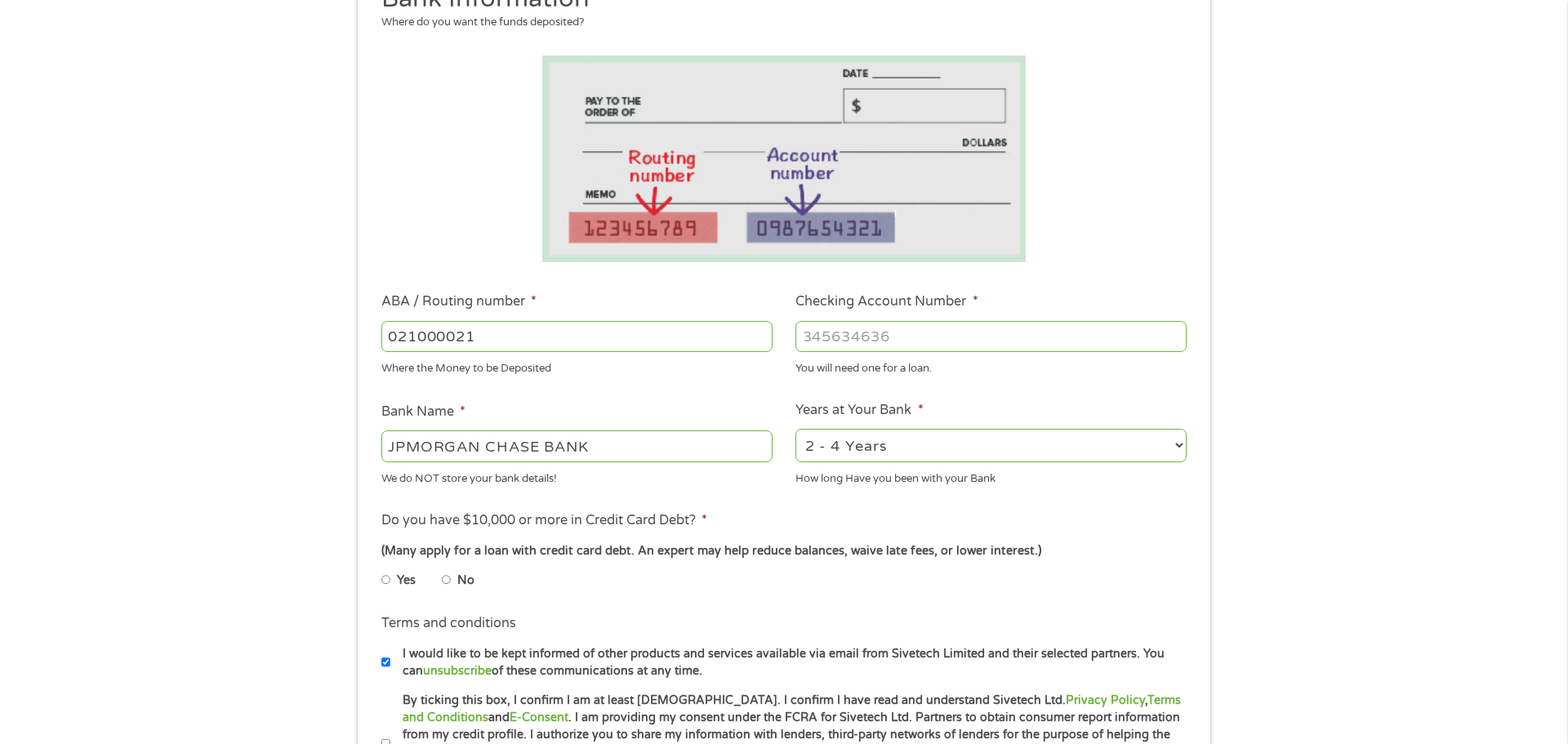
type input "021000021"
click at [884, 318] on div at bounding box center [991, 336] width 392 height 38
click at [872, 333] on input "Checking Account Number *" at bounding box center [991, 336] width 392 height 31
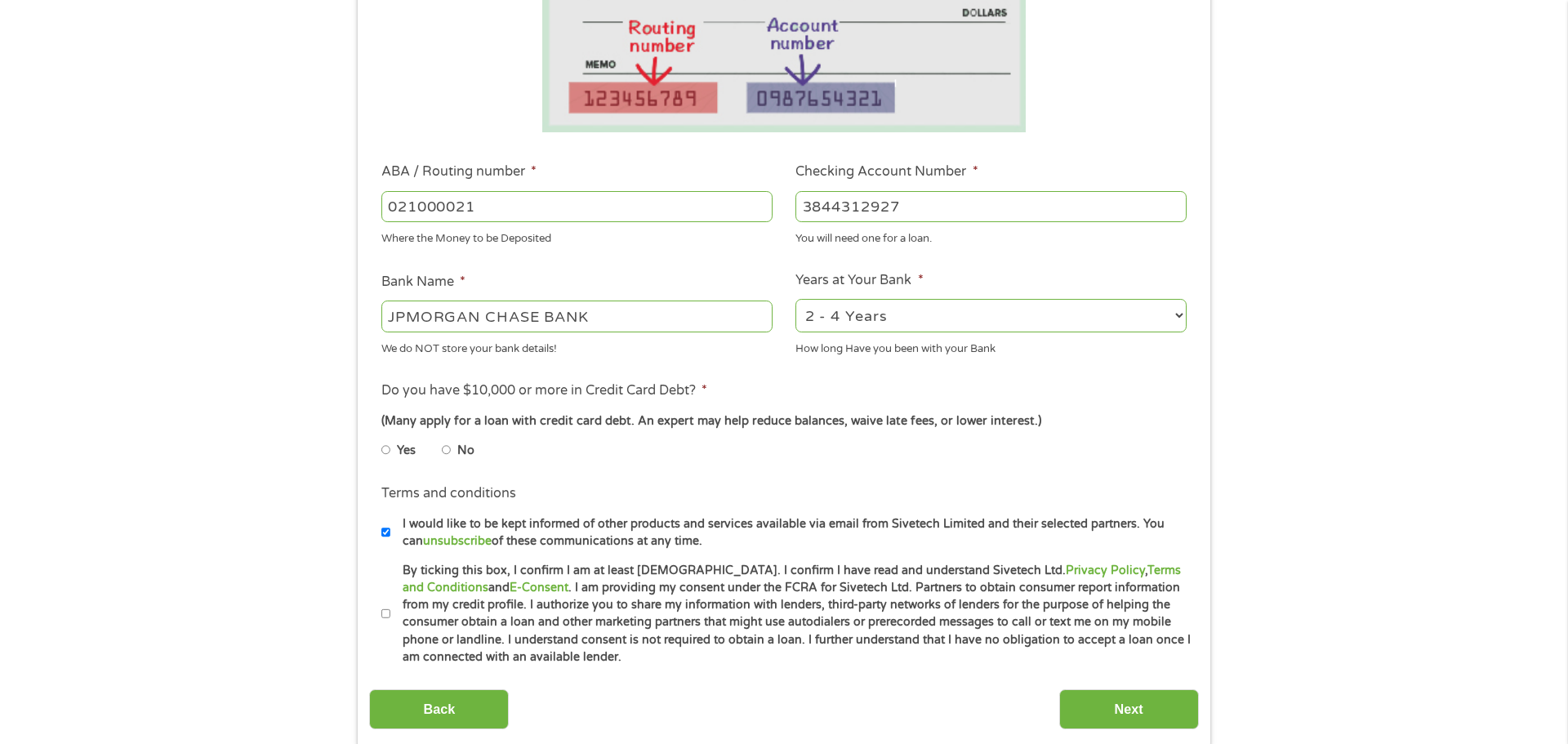
scroll to position [366, 0]
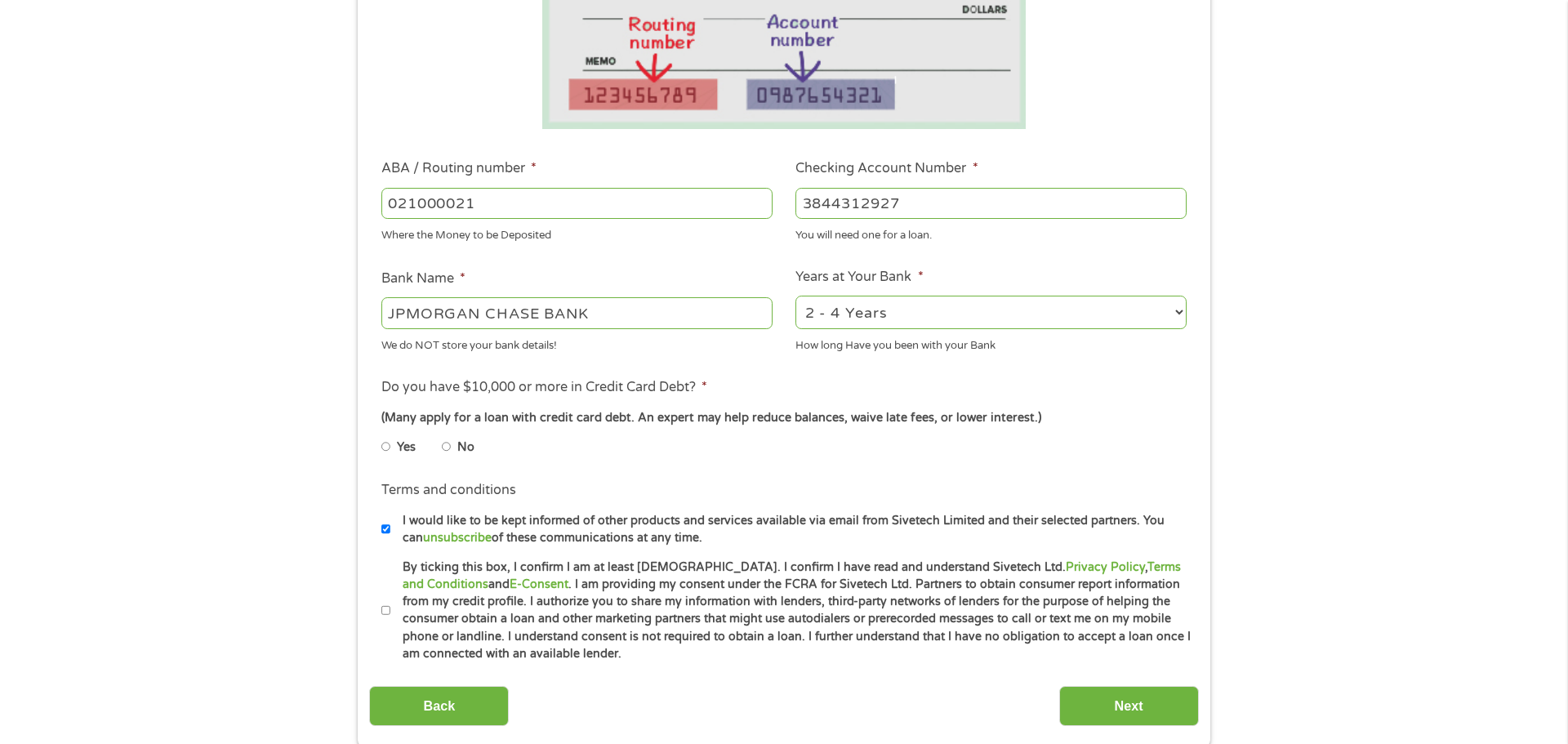
type input "3844312927"
click at [945, 315] on select "2 - 4 Years 6 - 12 Months 1 - 2 Years Over 4 Years" at bounding box center [991, 313] width 392 height 34
select select "60months"
click at [795, 296] on select "2 - 4 Years 6 - 12 Months 1 - 2 Years Over 4 Years" at bounding box center [991, 313] width 392 height 34
click at [902, 390] on li "Do you have $10,000 or more in Credit Card Debt? * (Many apply for a loan with …" at bounding box center [783, 423] width 829 height 91
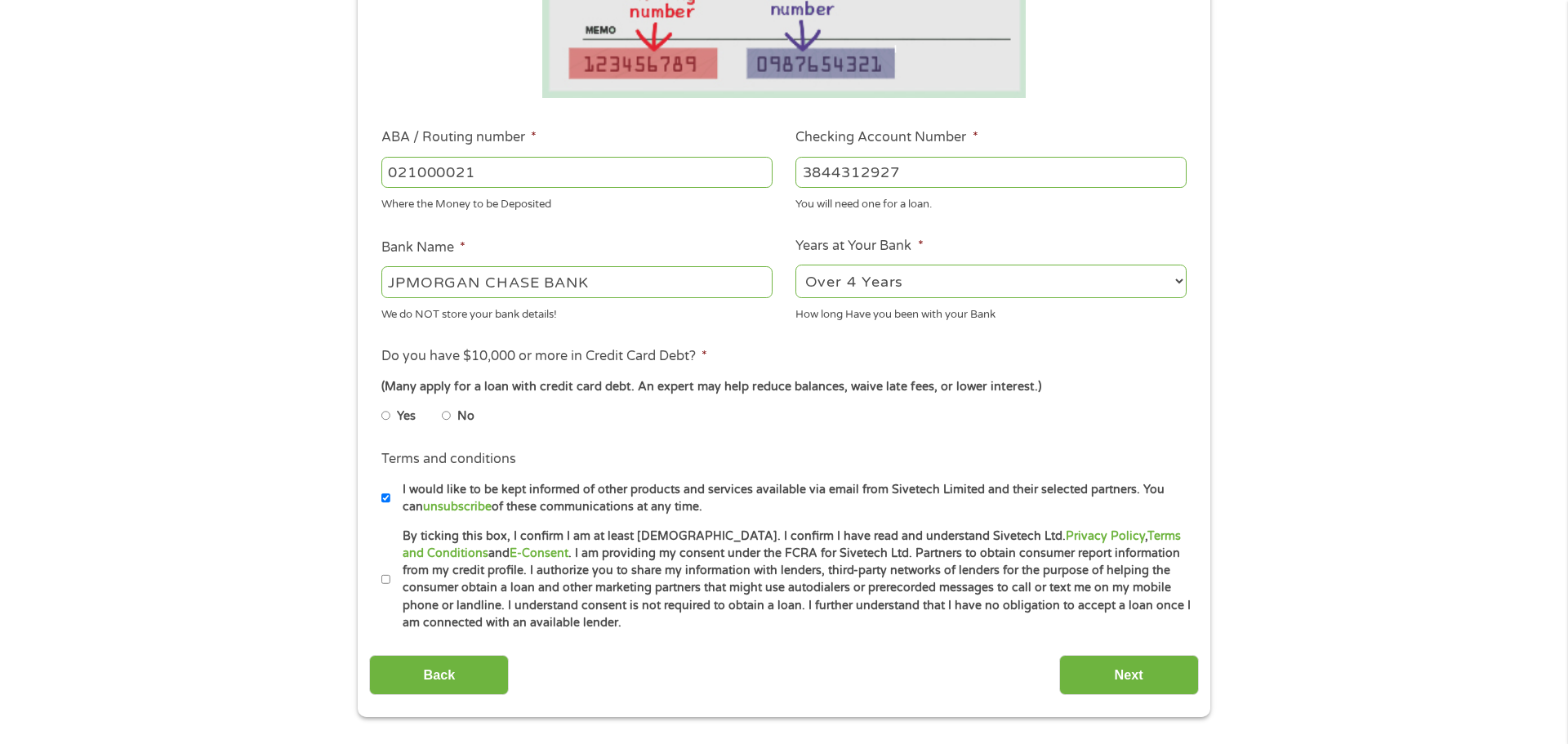
scroll to position [440, 0]
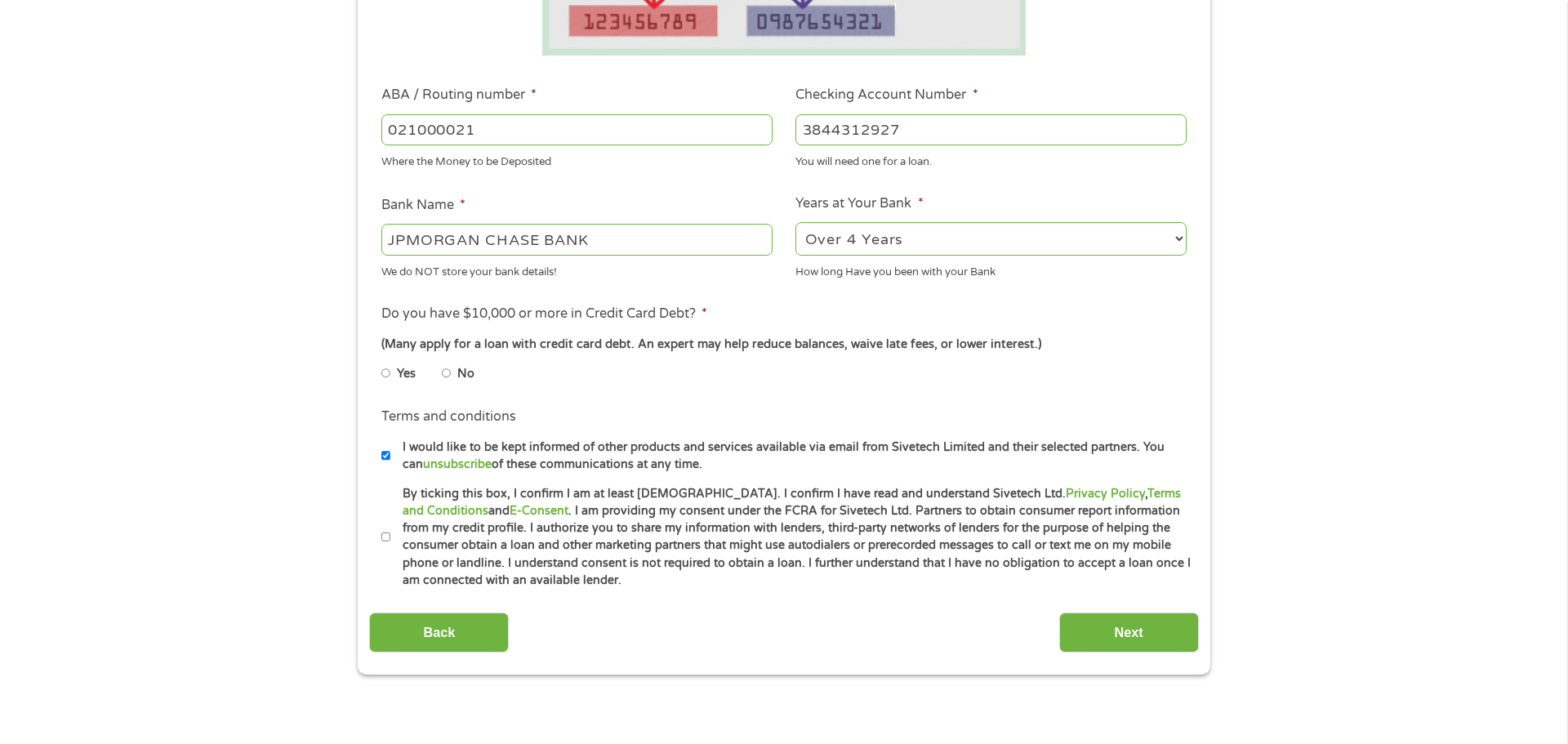
click at [449, 372] on input "No" at bounding box center [447, 374] width 9 height 26
radio input "true"
click at [391, 538] on label "By ticking this box, I confirm I am at least [DEMOGRAPHIC_DATA]. I confirm I ha…" at bounding box center [791, 537] width 801 height 104
click at [391, 538] on input "By ticking this box, I confirm I am at least [DEMOGRAPHIC_DATA]. I confirm I ha…" at bounding box center [386, 537] width 9 height 26
checkbox input "true"
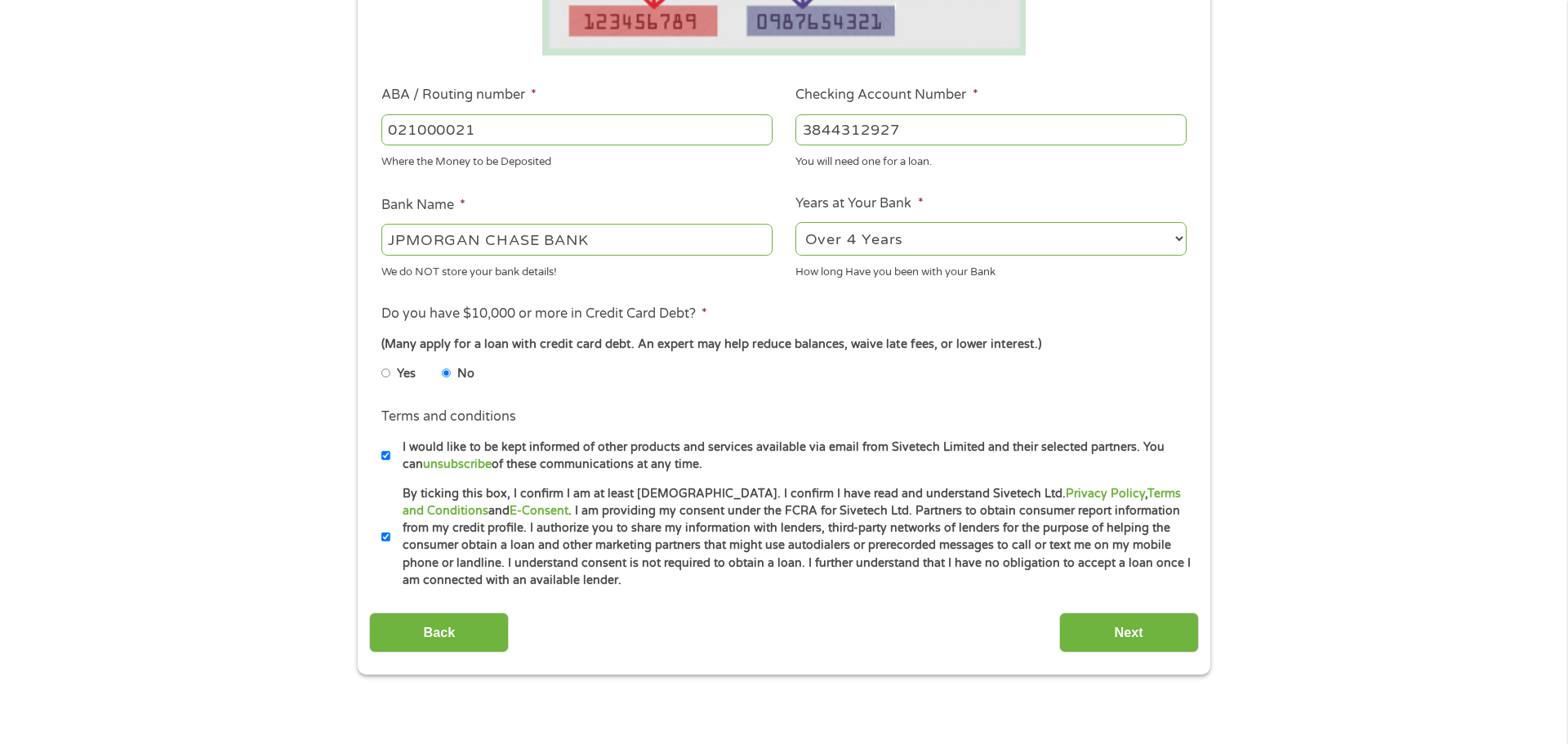
click at [448, 374] on input "No" at bounding box center [447, 374] width 9 height 26
click at [1094, 643] on input "Next" at bounding box center [1129, 632] width 140 height 40
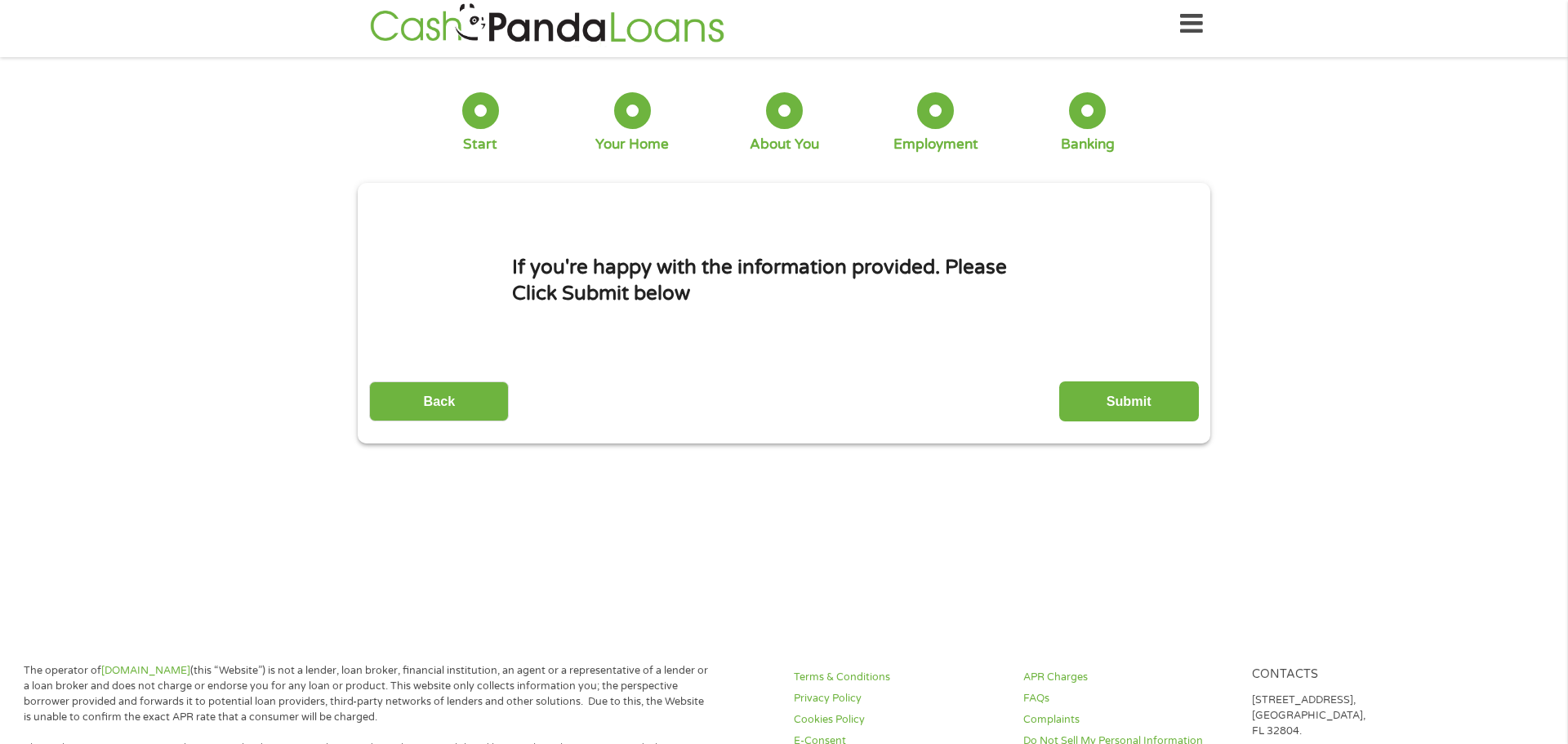
scroll to position [0, 0]
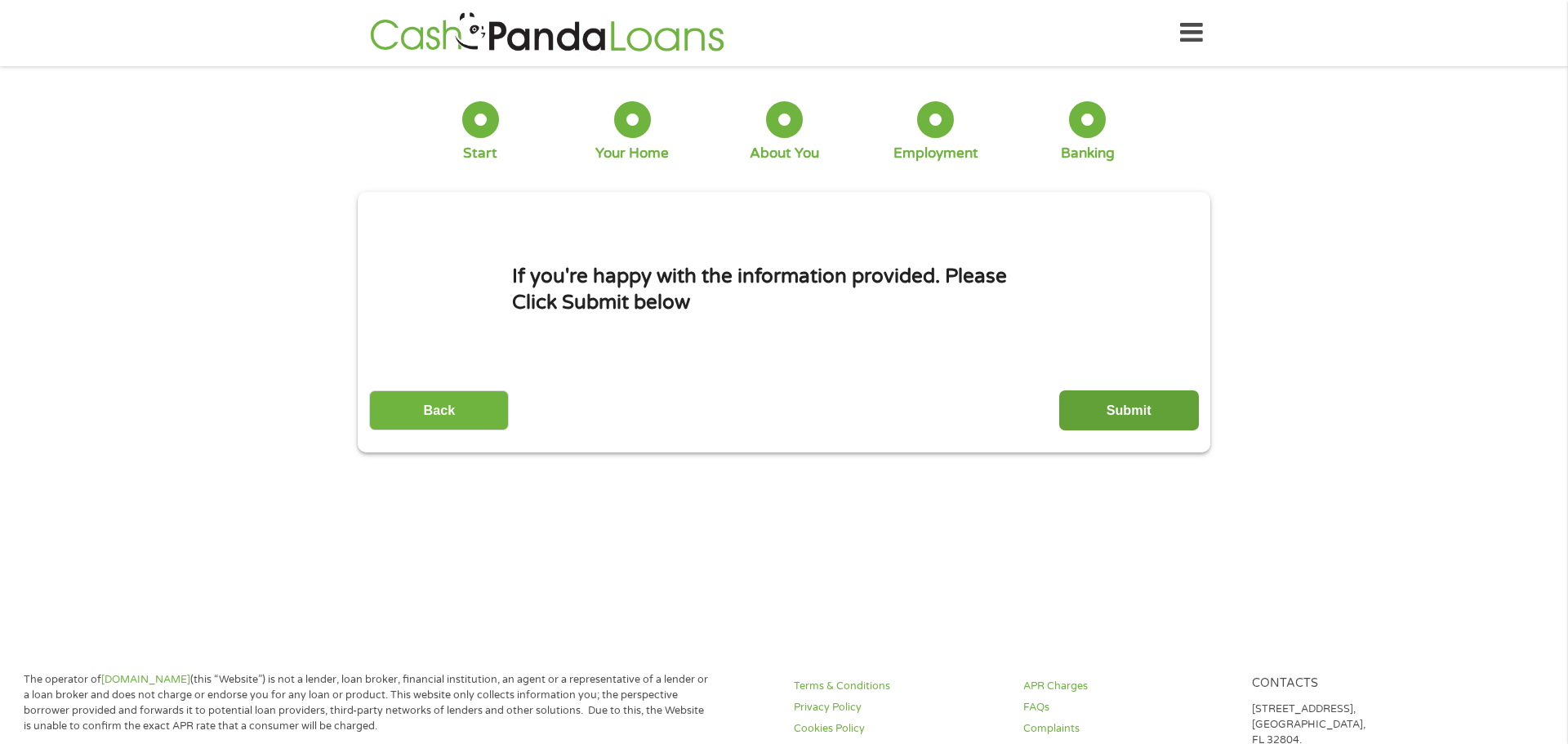
click at [1093, 422] on input "Submit" at bounding box center [1129, 411] width 140 height 40
